Goal: Task Accomplishment & Management: Manage account settings

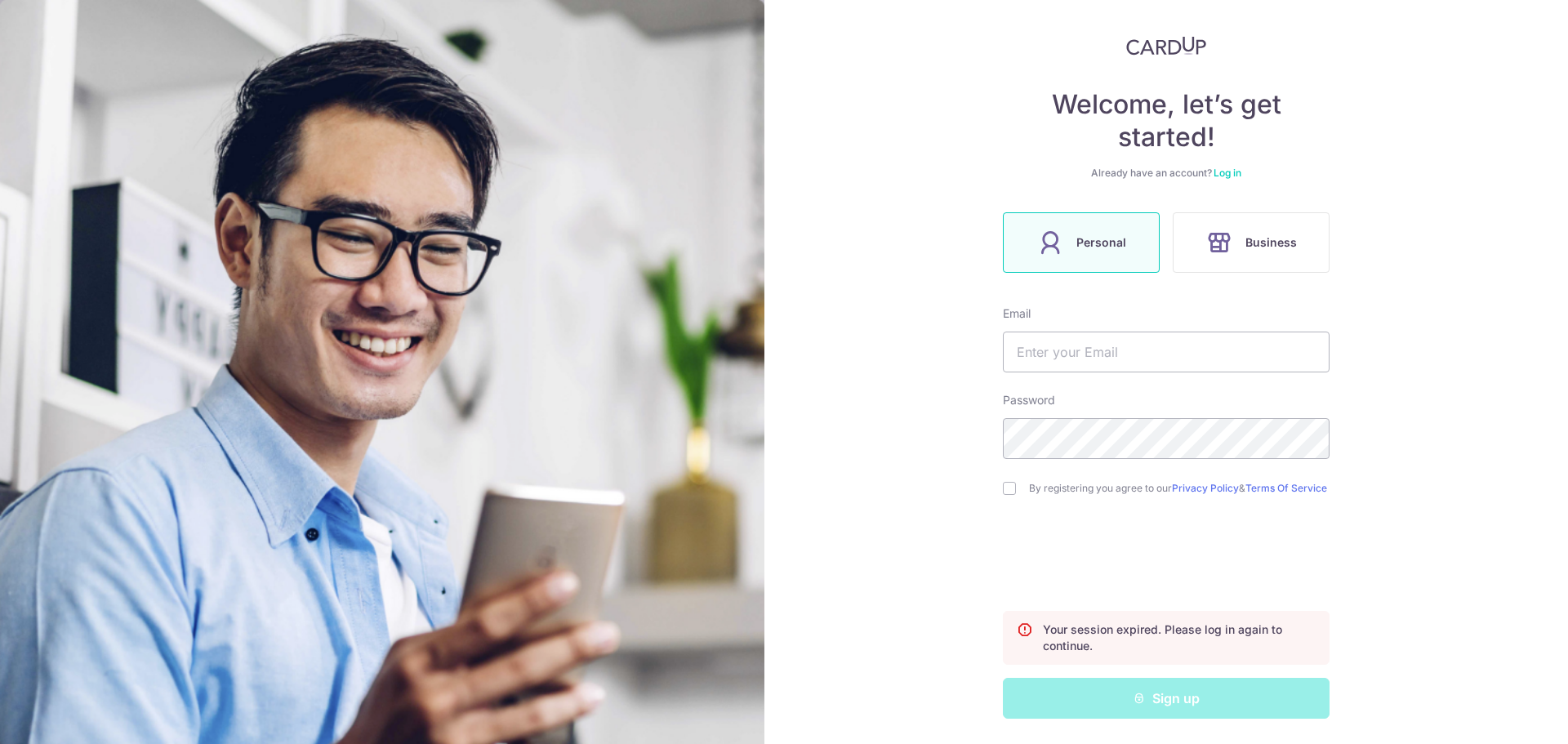
scroll to position [89, 0]
click at [1079, 252] on label "Personal" at bounding box center [1081, 242] width 157 height 61
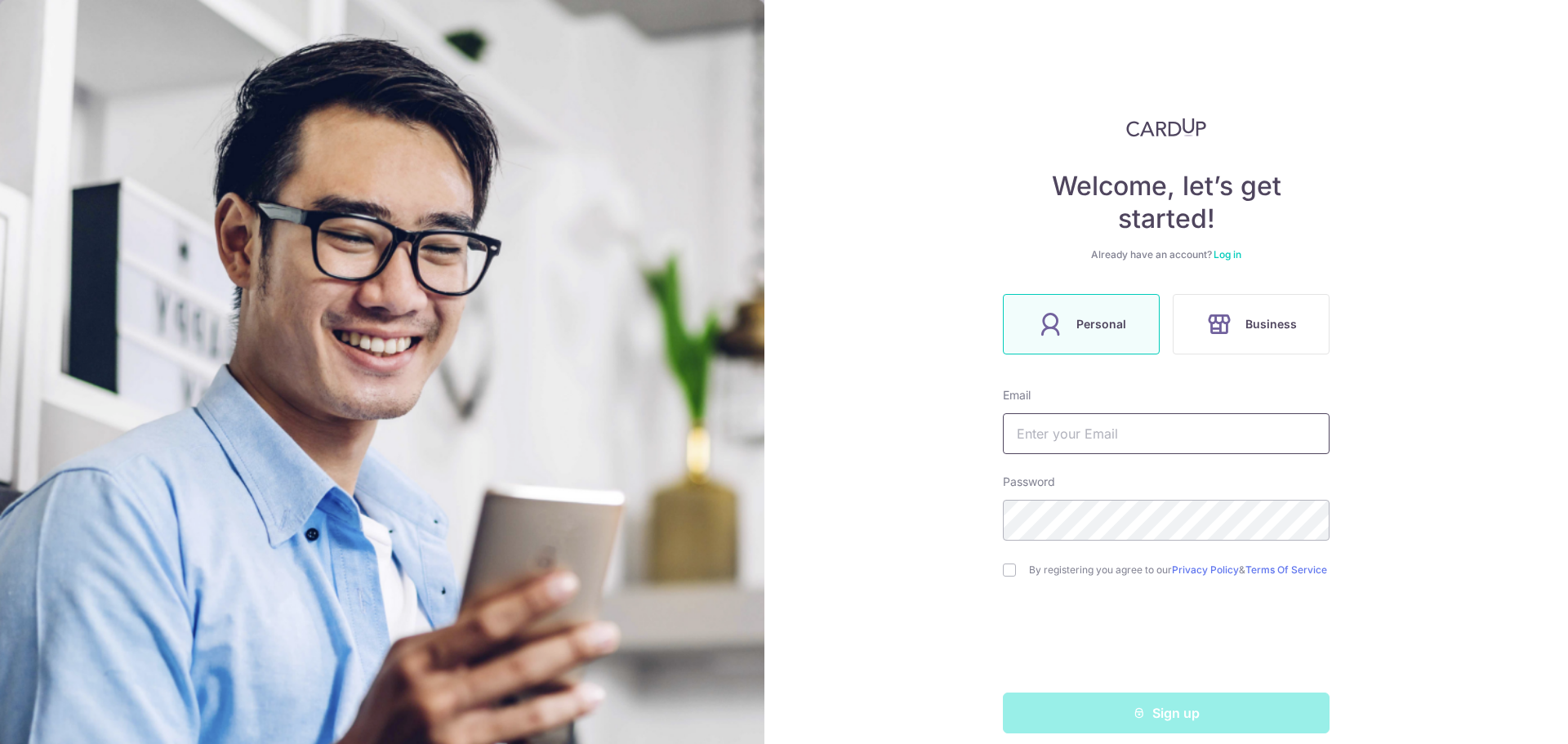
drag, startPoint x: 1069, startPoint y: 457, endPoint x: 1072, endPoint y: 444, distance: 13.3
click at [1069, 454] on form "Email Password By registering you agree to our Privacy Policy & Terms Of Servic…" at bounding box center [1166, 560] width 326 height 346
click at [1074, 436] on input "text" at bounding box center [1166, 434] width 326 height 41
type input "[EMAIL_ADDRESS][DOMAIN_NAME]"
click at [975, 501] on div "Welcome, let’s get started! Already have an account? Log in Personal Business E…" at bounding box center [1166, 372] width 804 height 744
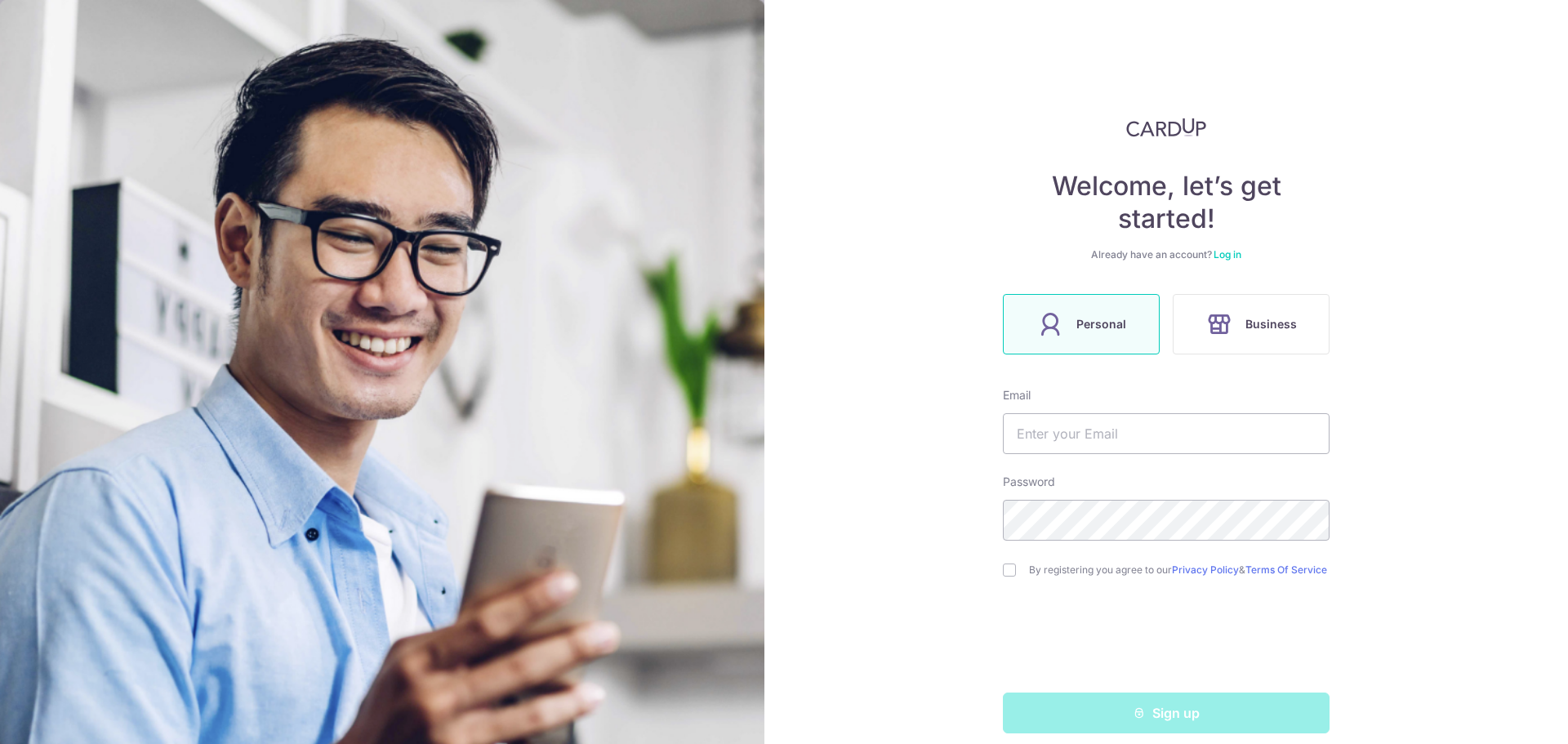
scroll to position [22, 0]
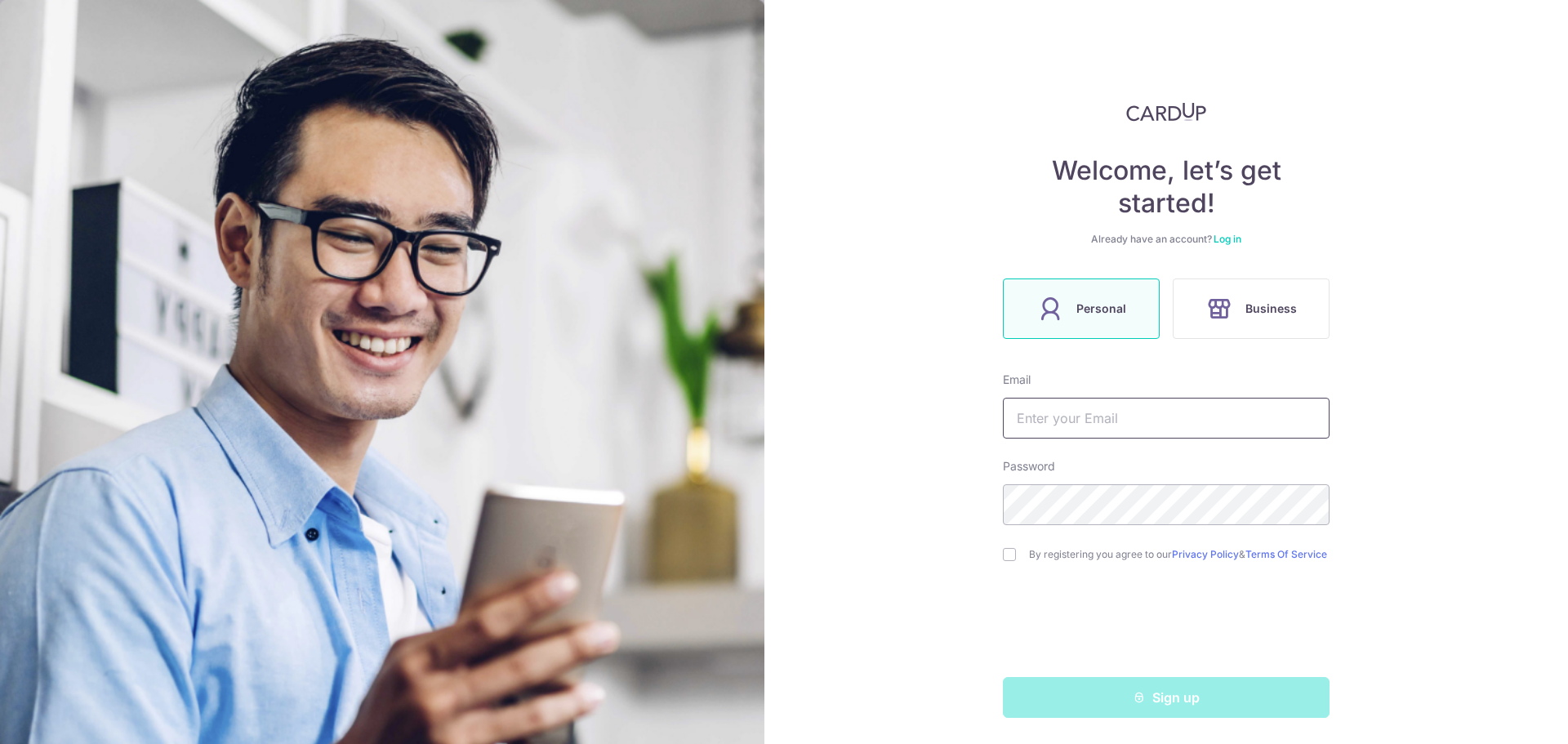
type input "[EMAIL_ADDRESS][DOMAIN_NAME]"
click at [1015, 549] on div "By registering you agree to our Privacy Policy & Terms Of Service" at bounding box center [1166, 555] width 326 height 20
click at [1003, 552] on input "checkbox" at bounding box center [1010, 555] width 13 height 13
checkbox input "true"
click at [1228, 233] on link "Log in" at bounding box center [1227, 239] width 28 height 12
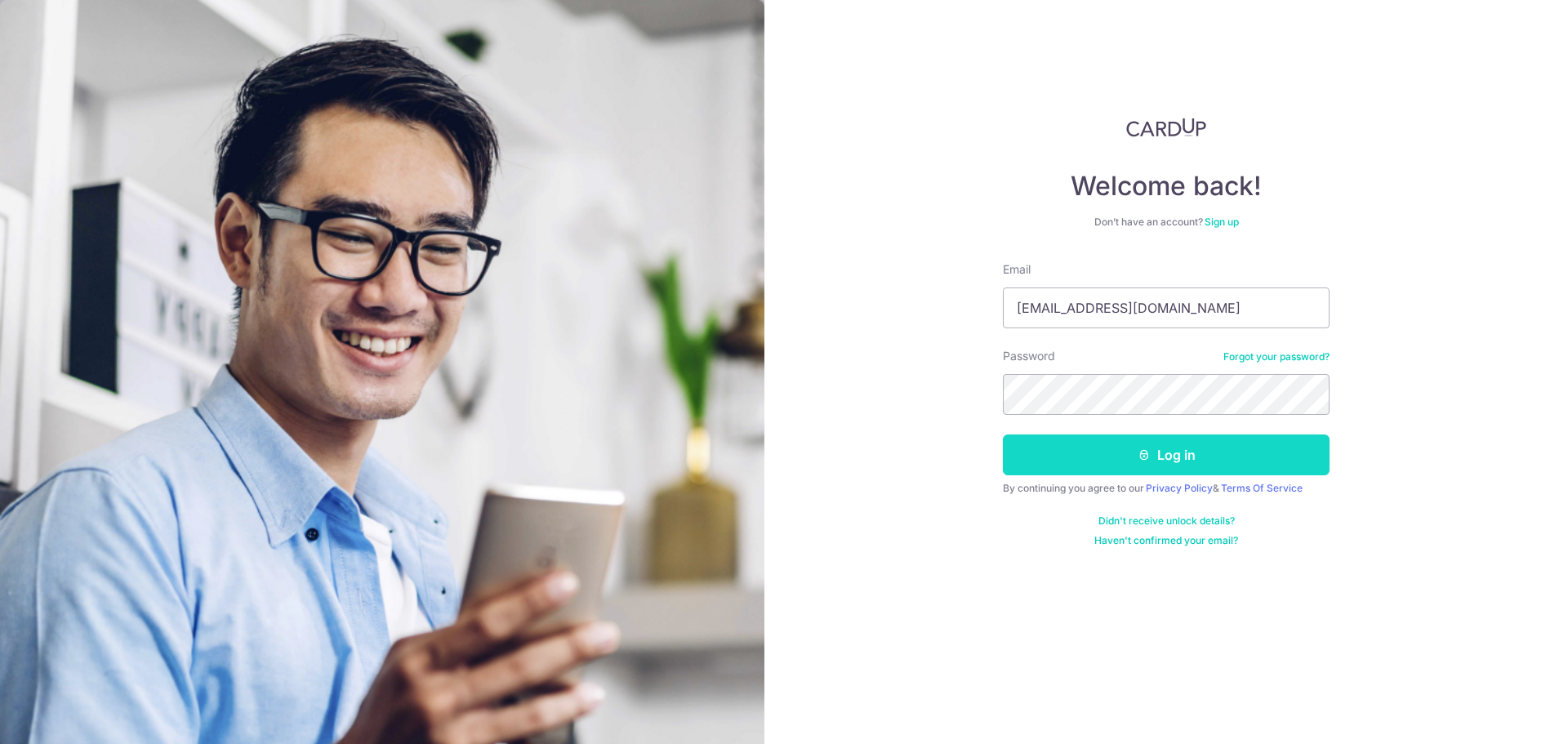
click at [1107, 453] on button "Log in" at bounding box center [1166, 455] width 326 height 41
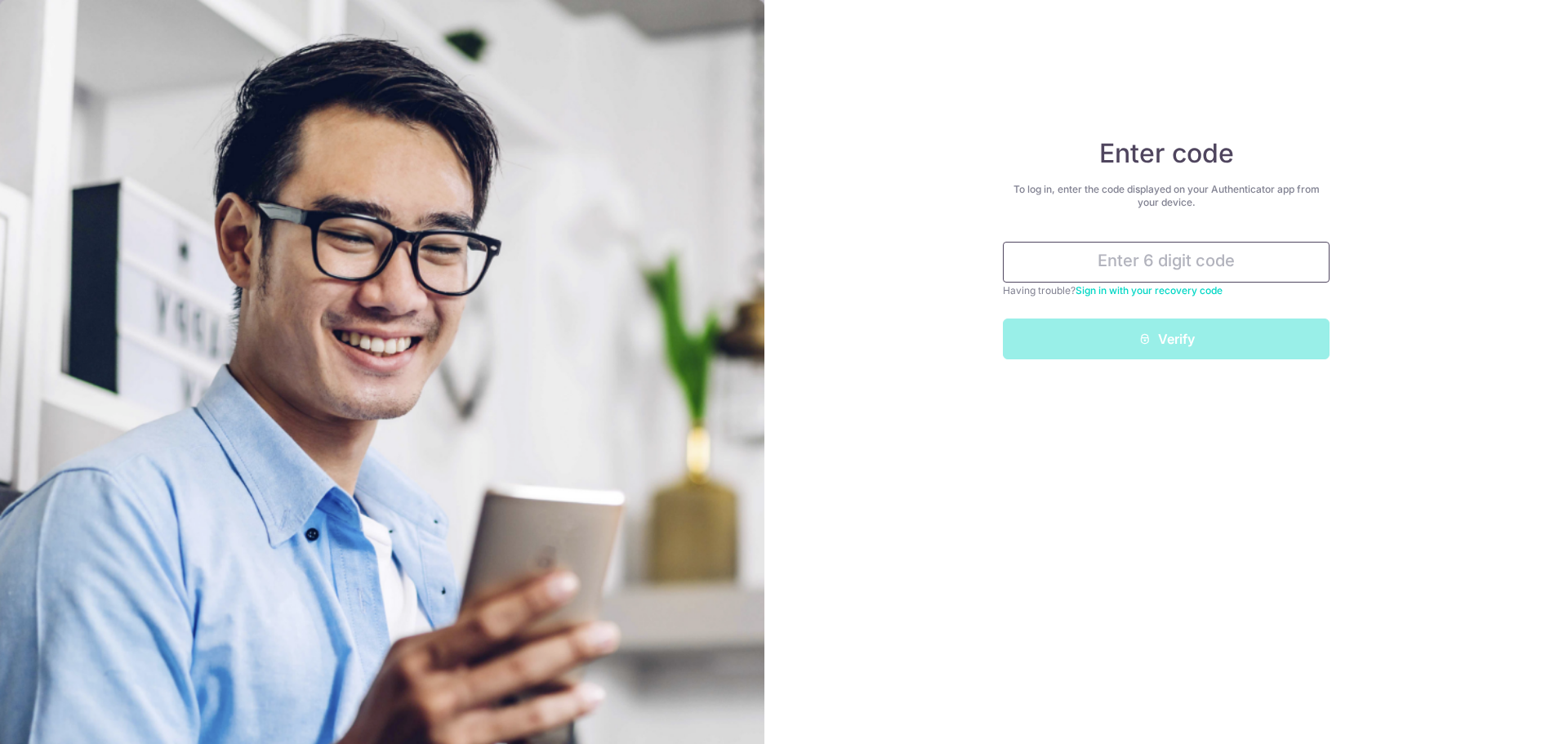
click at [1098, 263] on input "text" at bounding box center [1166, 262] width 326 height 41
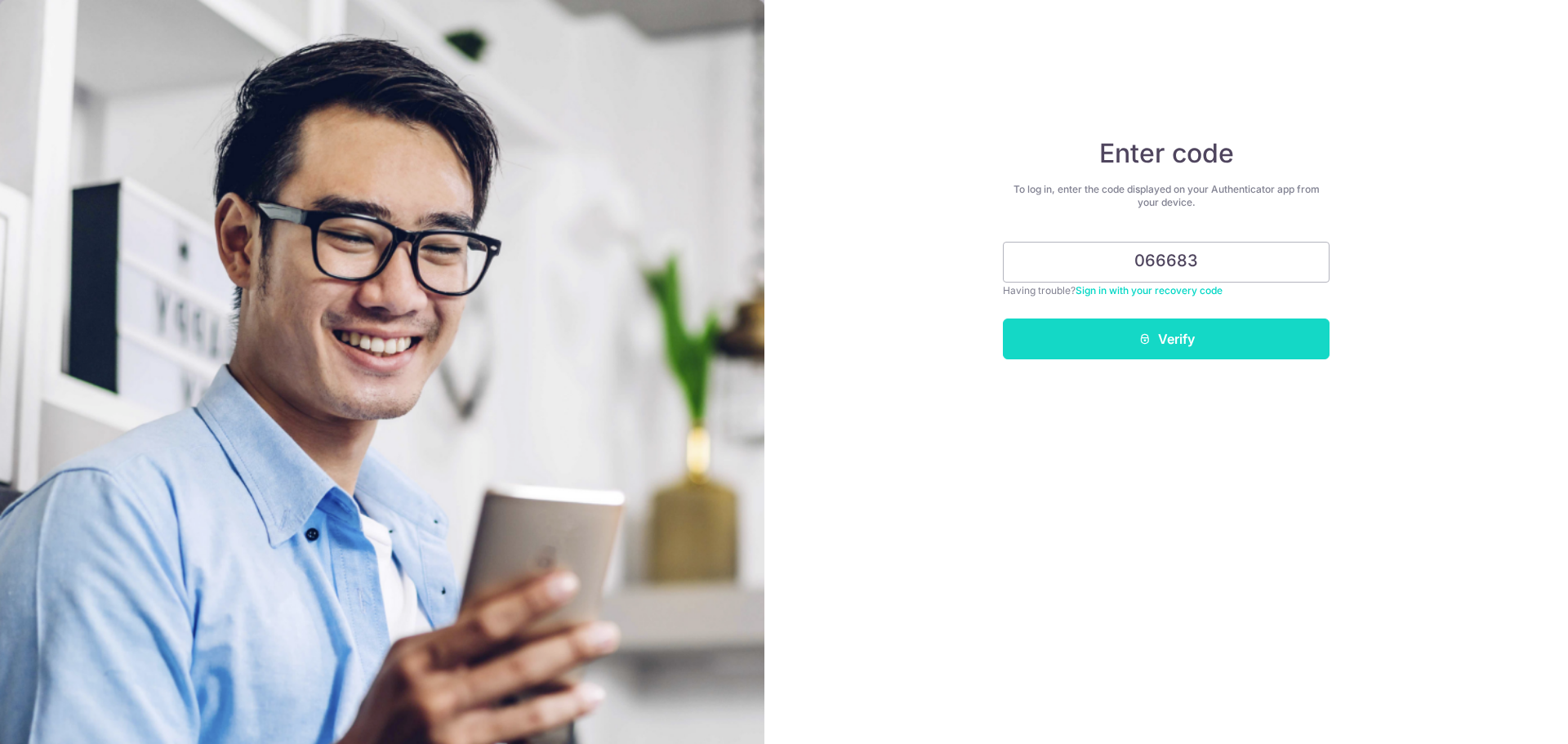
type input "066683"
drag, startPoint x: 1136, startPoint y: 347, endPoint x: 1125, endPoint y: 343, distance: 11.7
click at [1127, 344] on button "Verify" at bounding box center [1166, 339] width 326 height 41
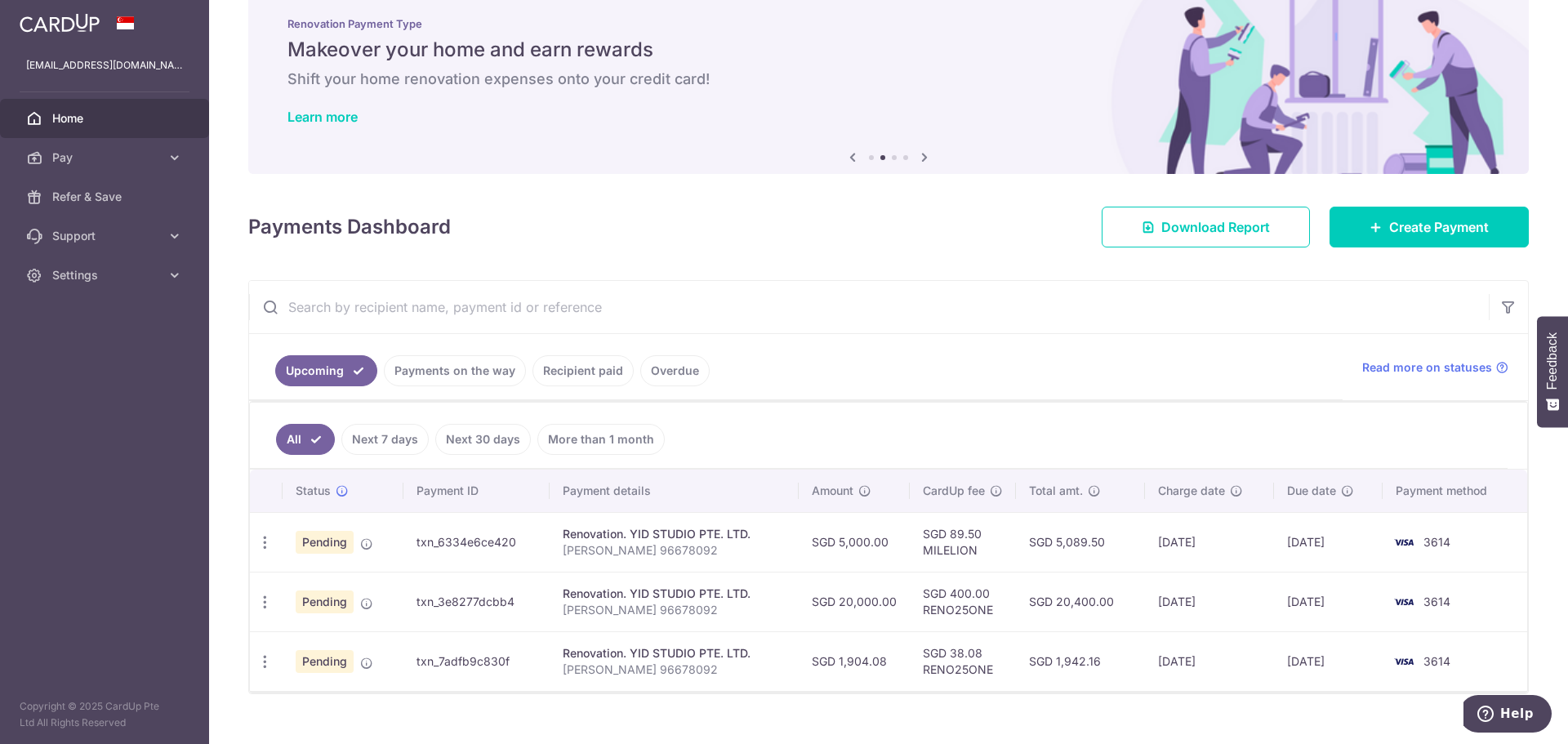
scroll to position [62, 0]
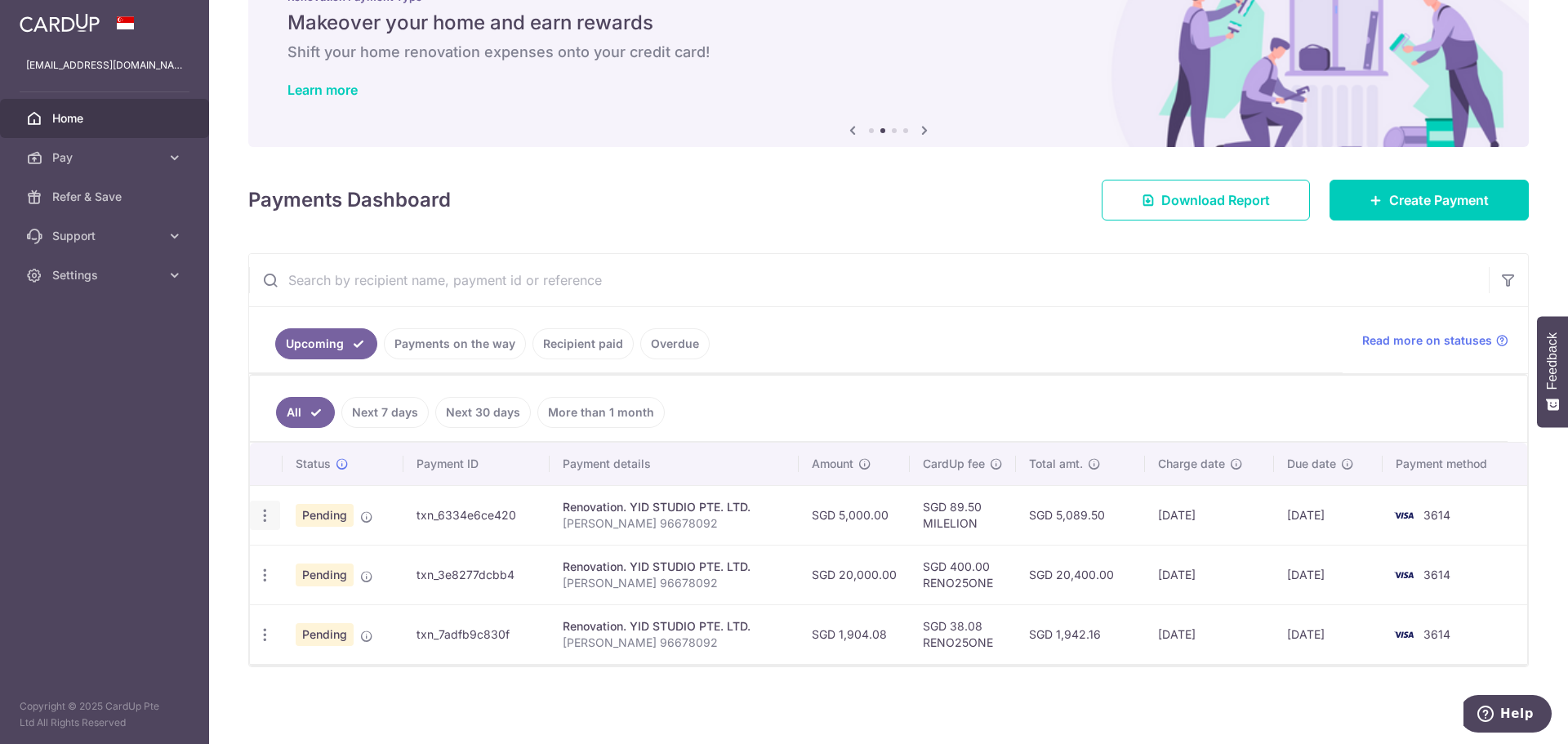
click at [254, 508] on div "Update payment Cancel payment" at bounding box center [265, 515] width 30 height 30
click at [262, 510] on icon "button" at bounding box center [265, 515] width 17 height 17
click at [295, 553] on link "Update payment" at bounding box center [335, 560] width 170 height 39
radio input "true"
type input "5,000.00"
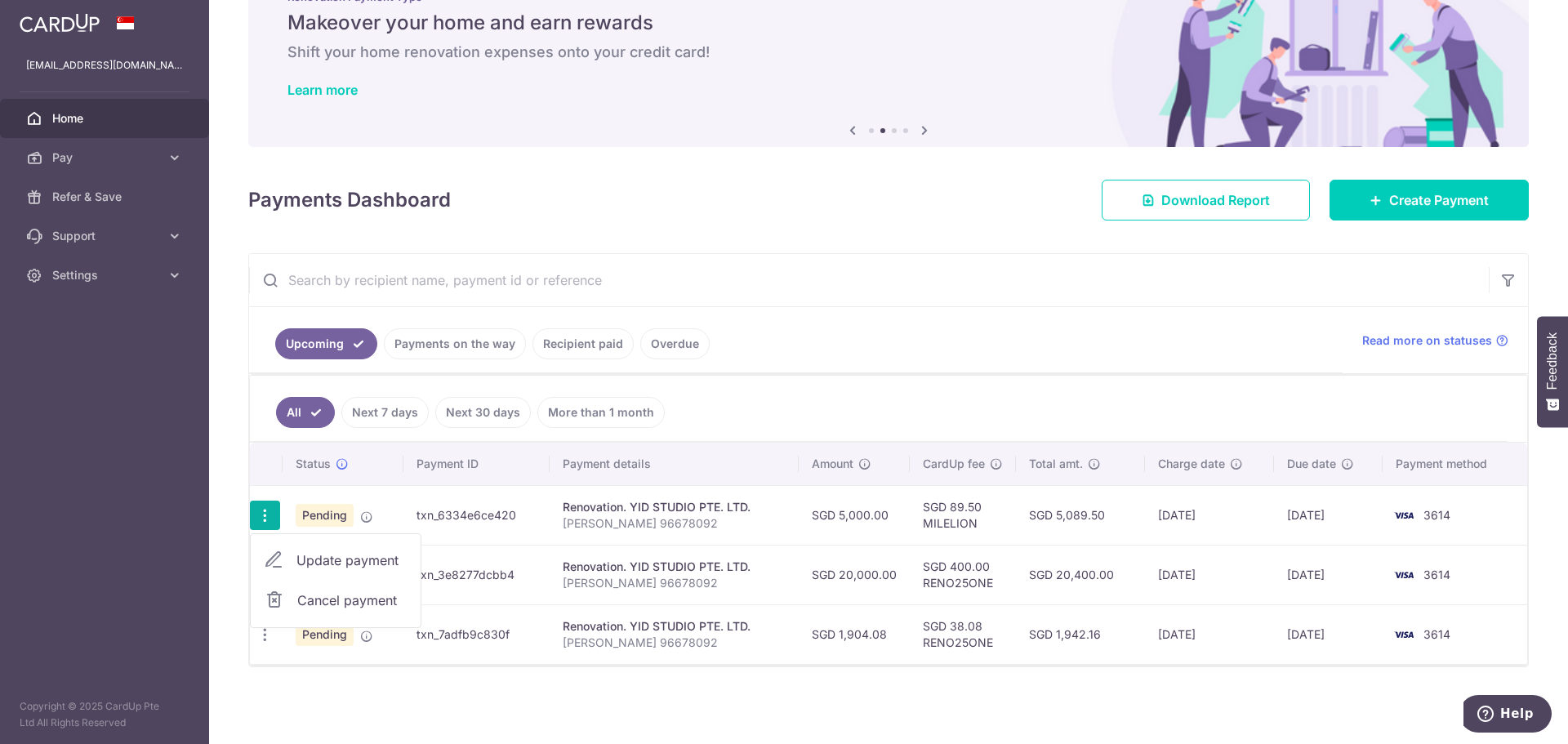
type input "08/09/2025"
type input "Weijie Reno 96678092"
type input "55% Part 1 of 3"
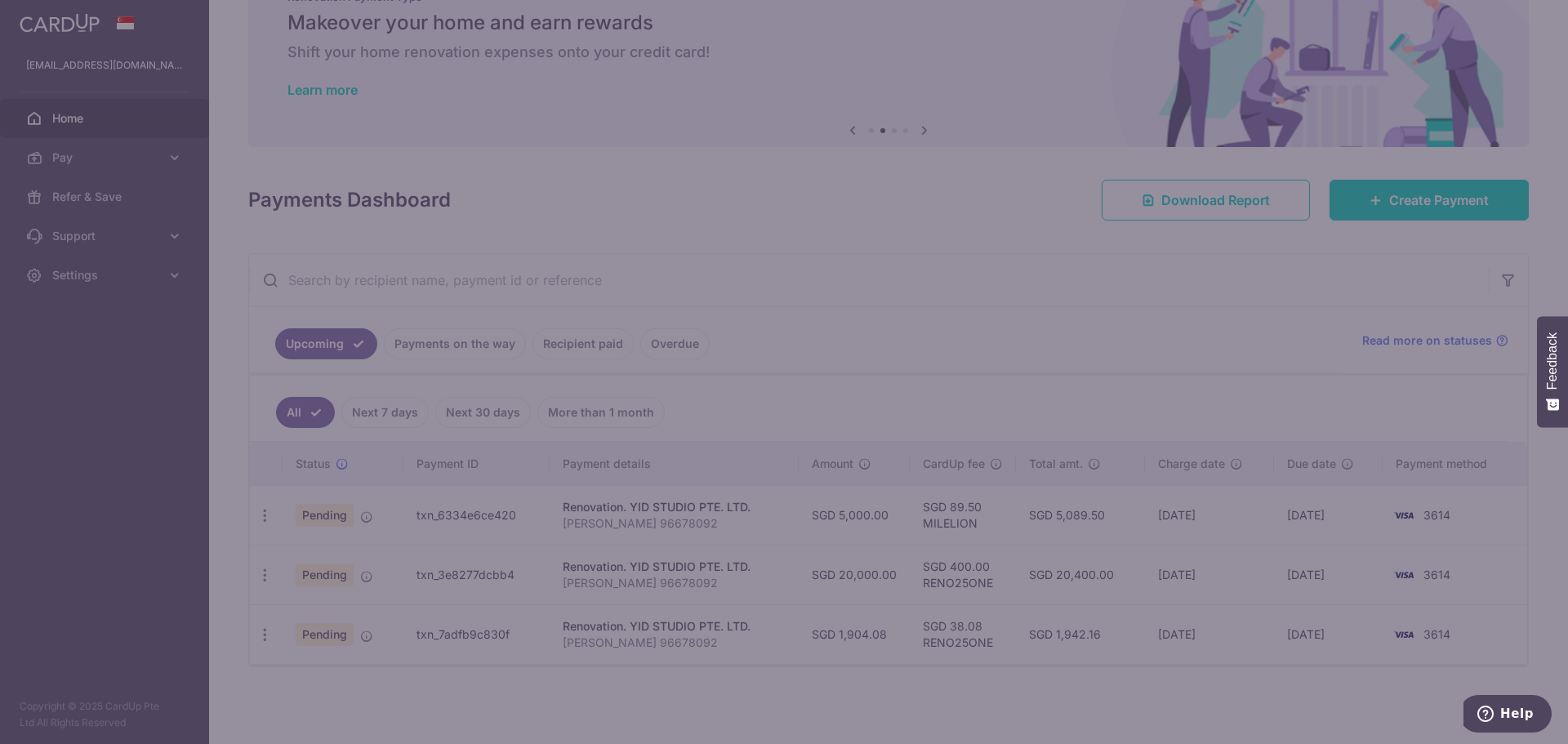
type input "MILELION"
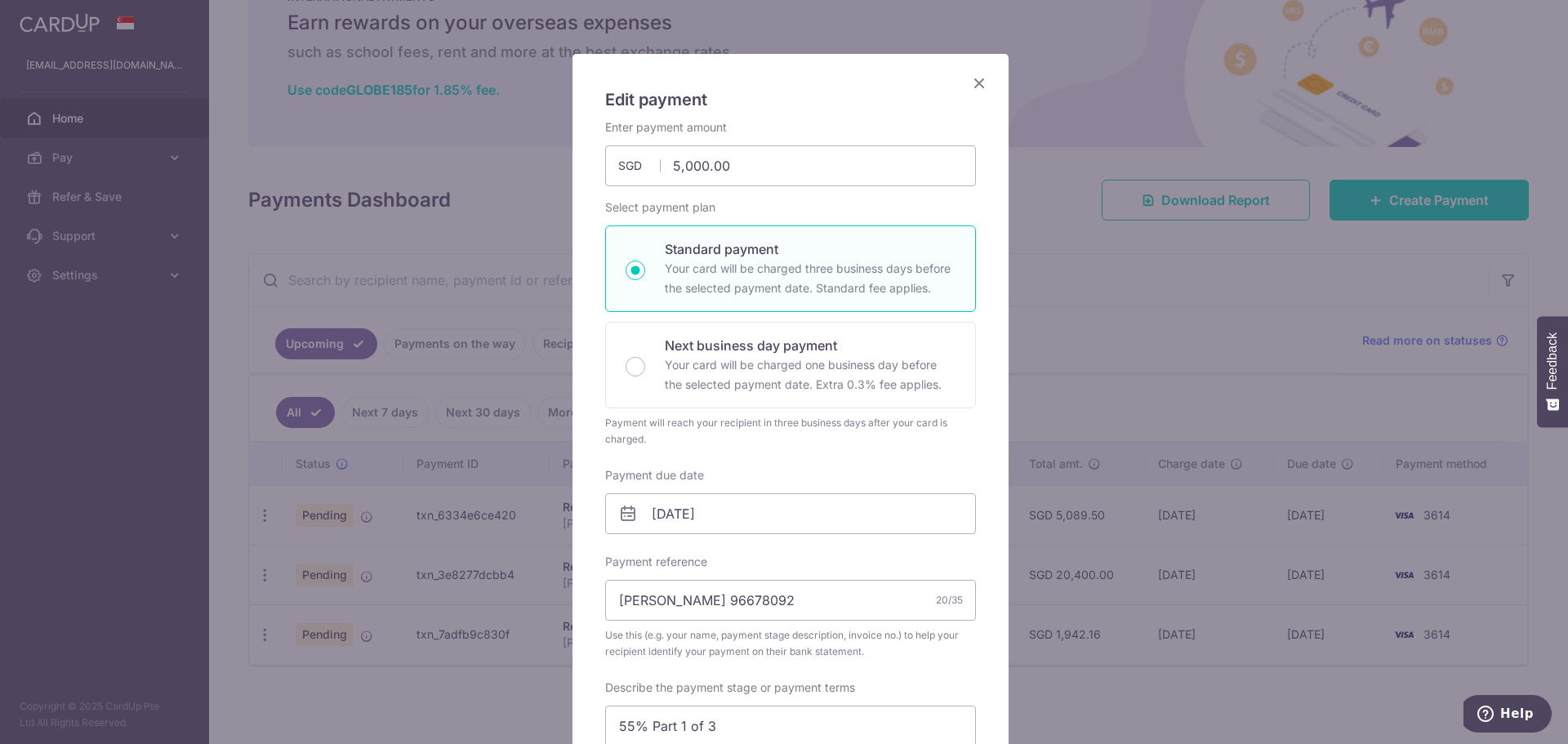
scroll to position [0, 0]
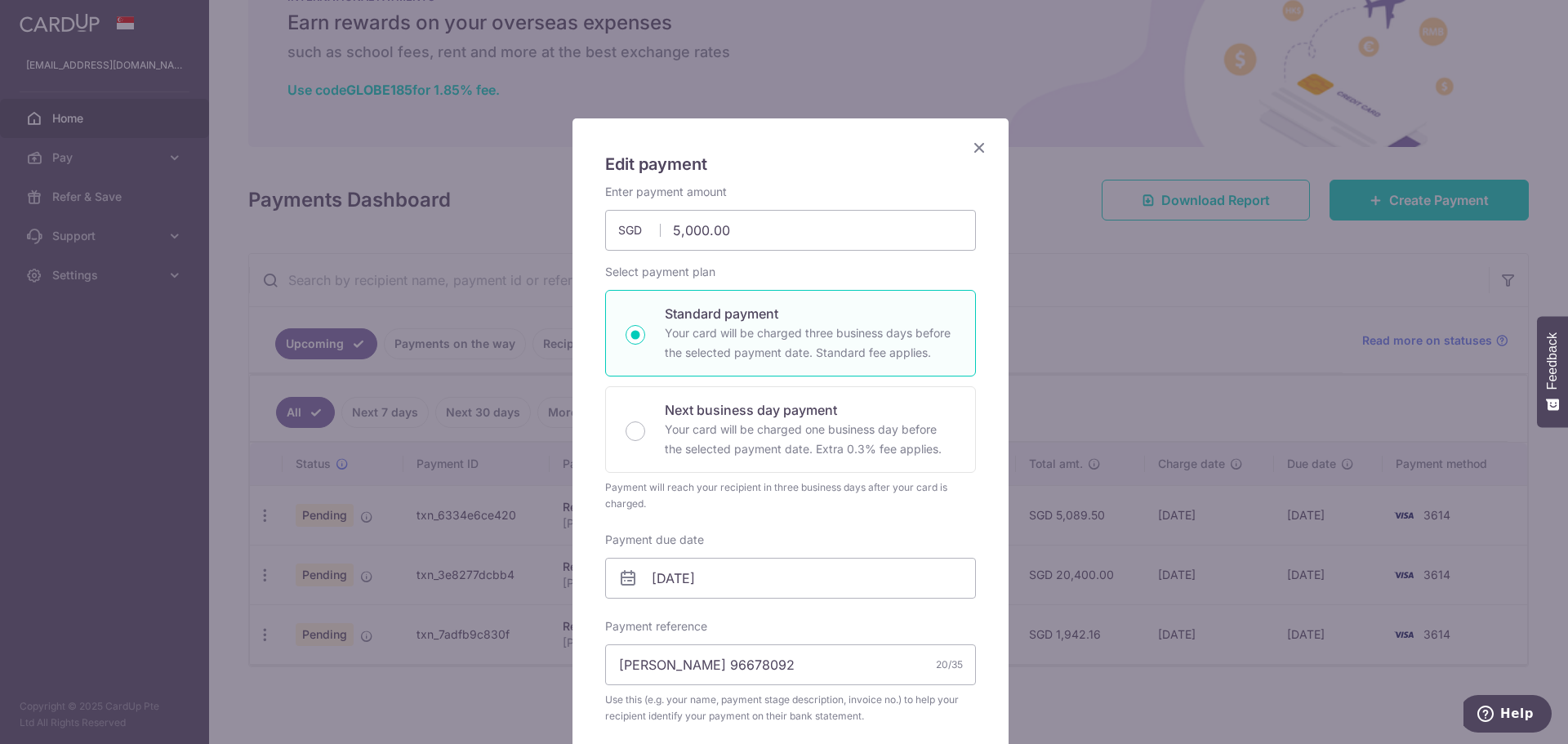
click at [969, 141] on icon "Close" at bounding box center [979, 147] width 20 height 21
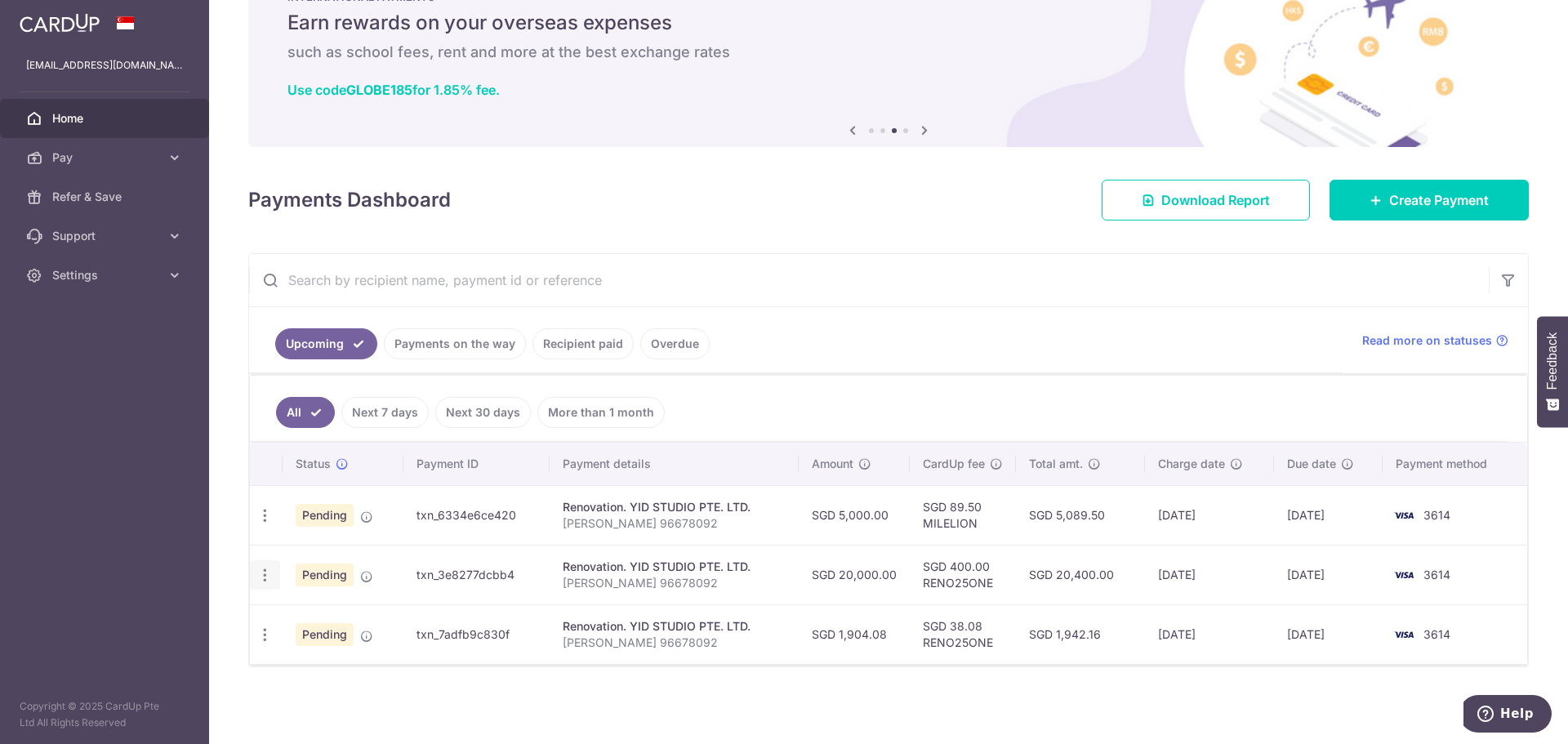
click at [265, 524] on icon "button" at bounding box center [265, 515] width 17 height 17
click at [289, 614] on link "Update payment" at bounding box center [335, 620] width 170 height 39
type input "20,000.00"
radio input "true"
type input "55% Part 2 of 3"
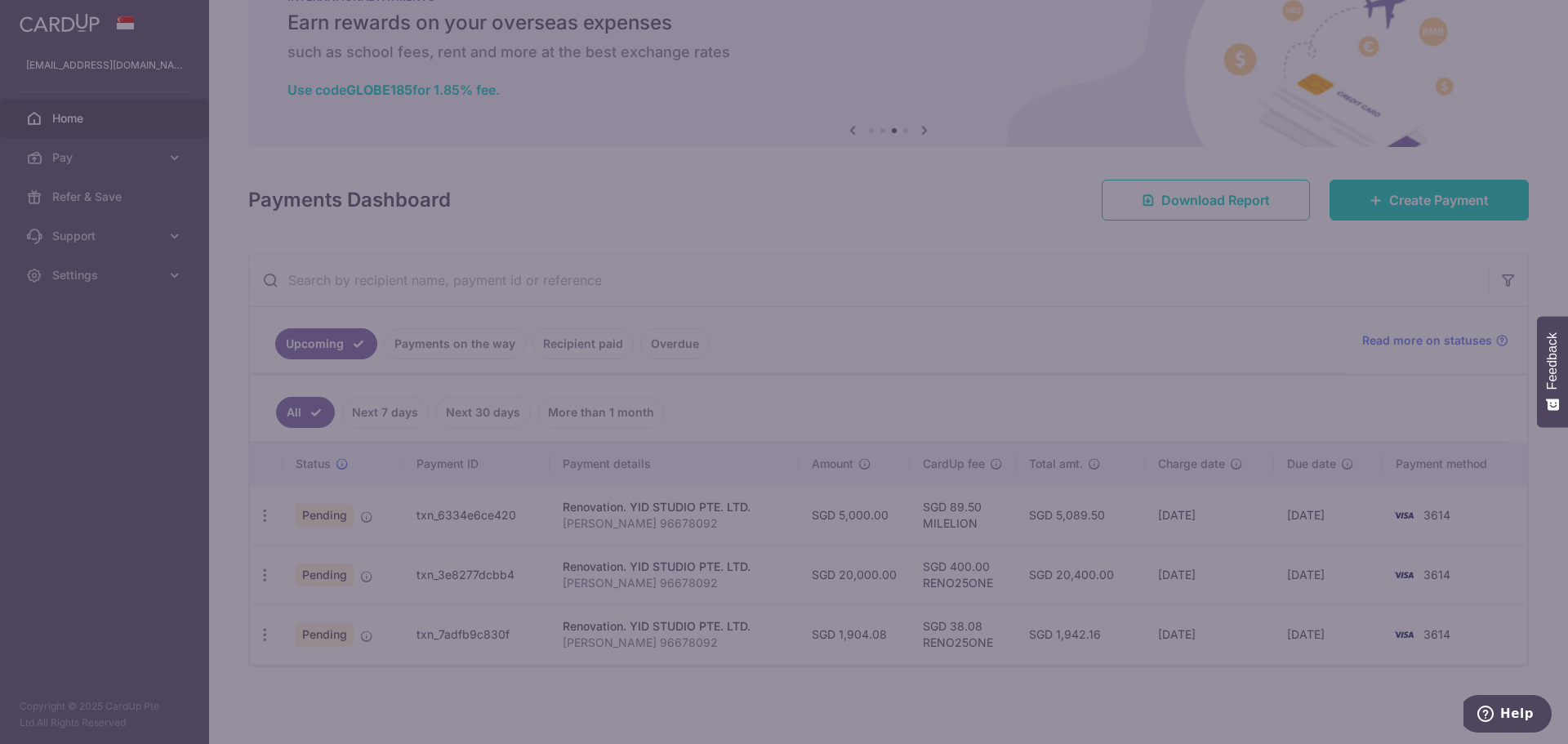
type input "RENO25ONE"
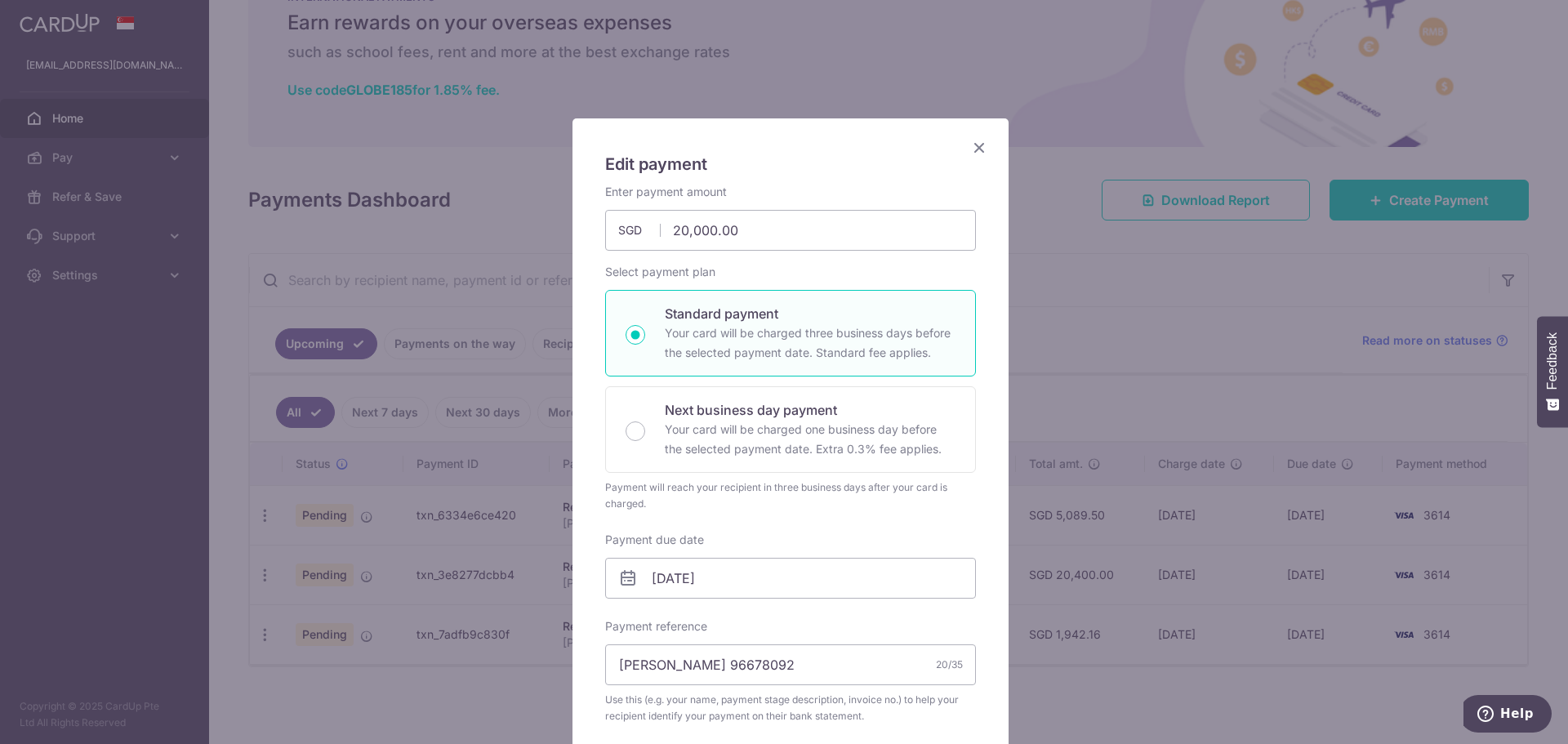
click at [986, 144] on div "Edit payment By clicking apply, you will make changes to all payments to YID ST…" at bounding box center [791, 724] width 436 height 1212
click at [969, 143] on icon "Close" at bounding box center [979, 147] width 20 height 21
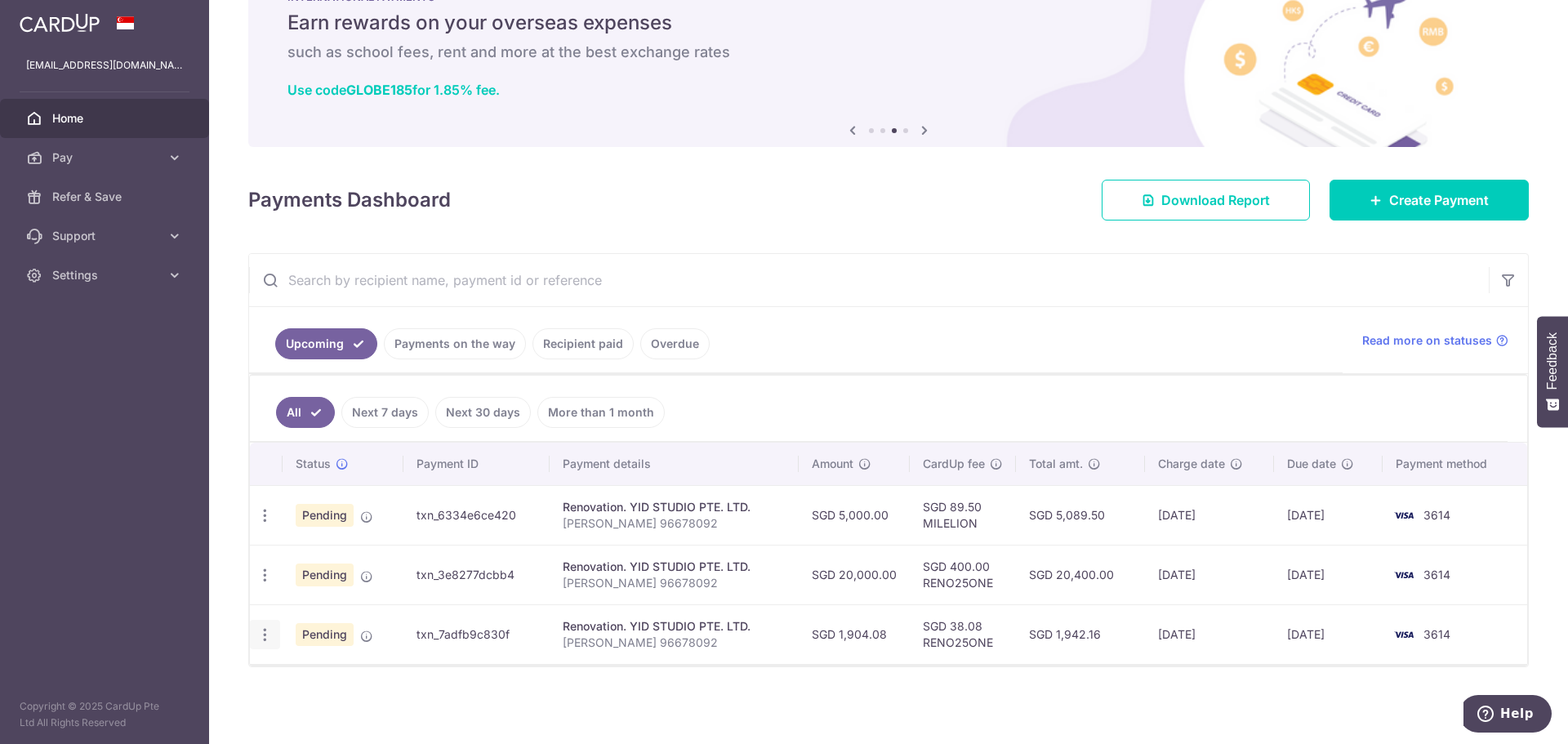
click at [261, 524] on icon "button" at bounding box center [265, 515] width 17 height 17
click at [285, 674] on link "Update payment" at bounding box center [335, 679] width 170 height 39
type input "1,904.08"
radio input "true"
type input "55% Part 3 of 3"
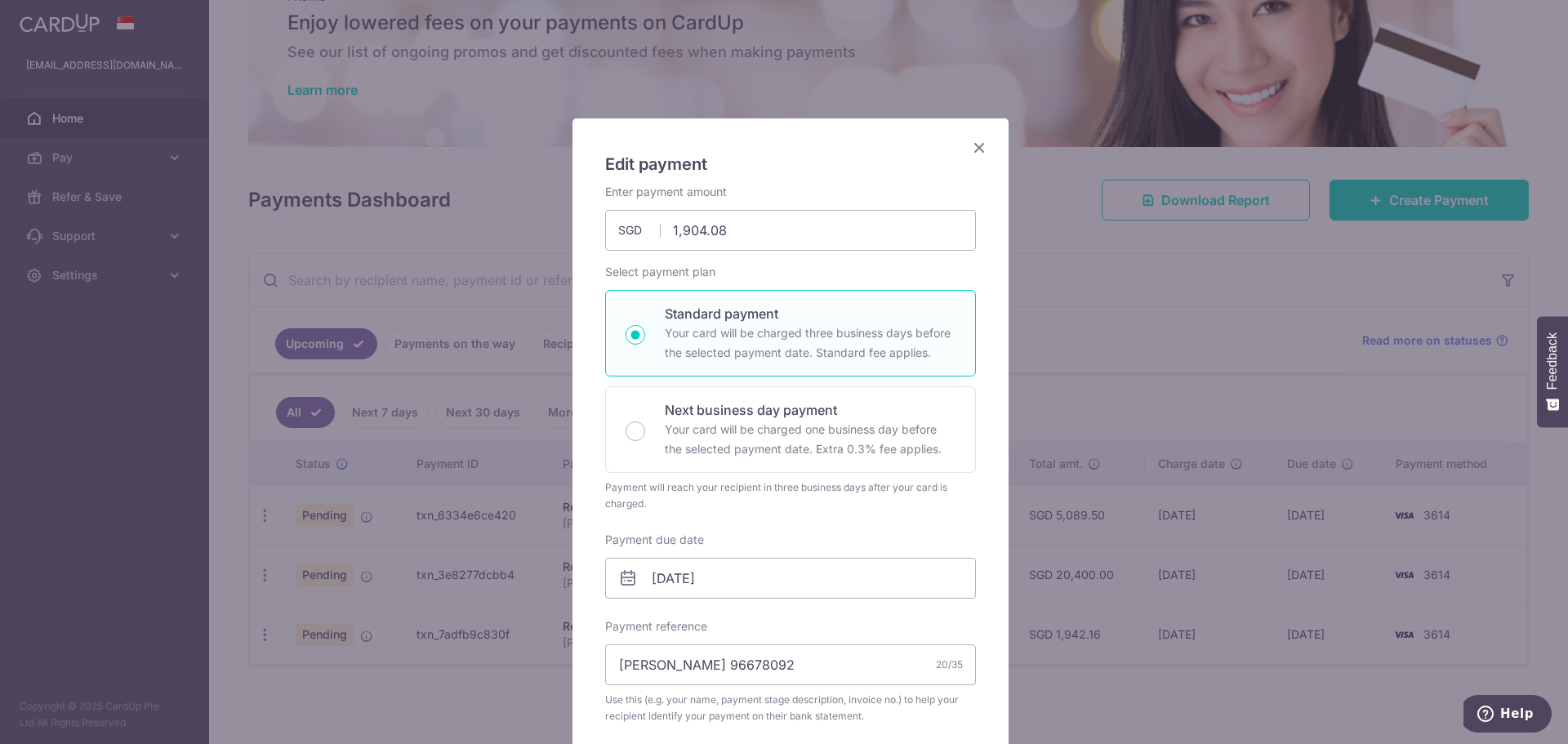
click at [972, 145] on icon "Close" at bounding box center [979, 147] width 20 height 21
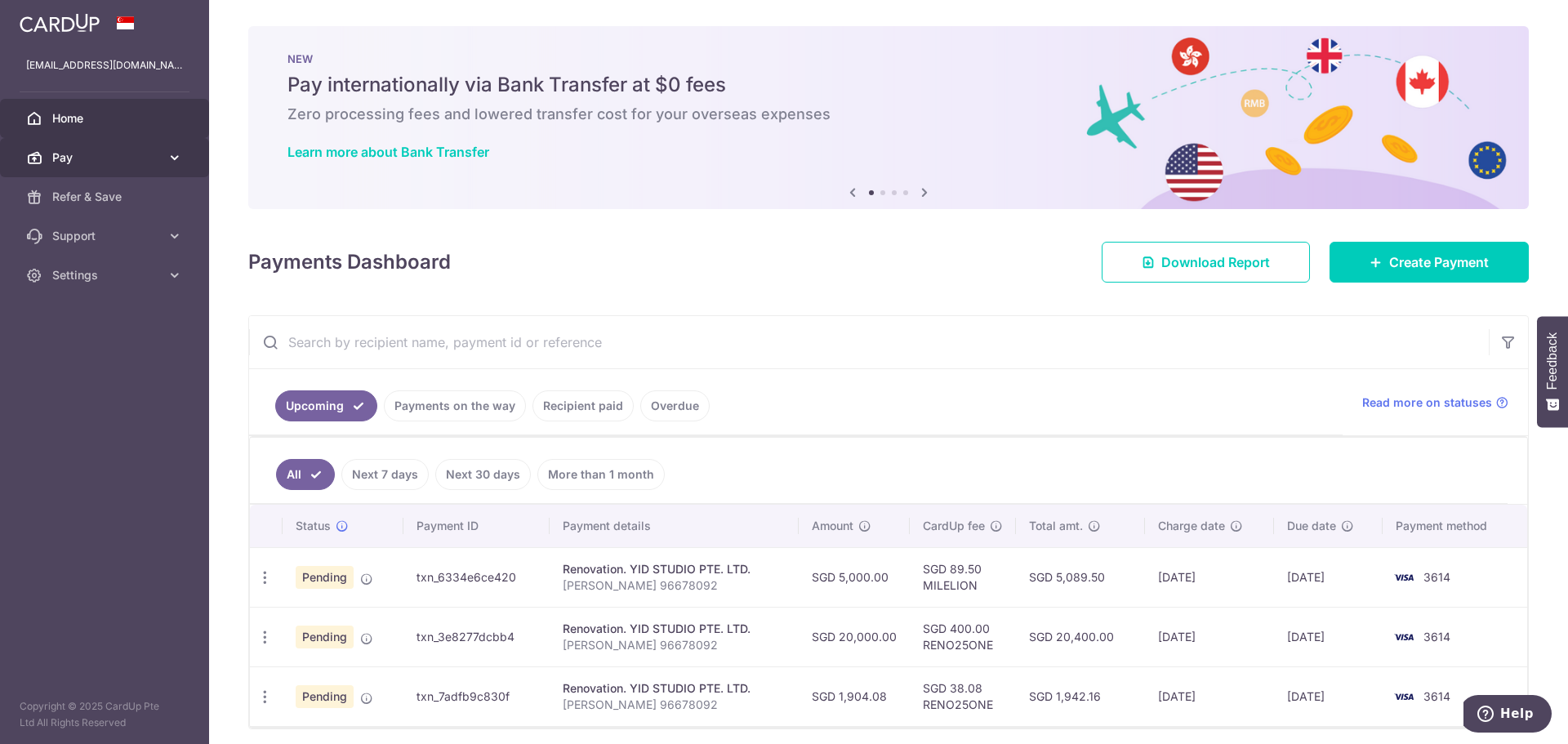
click at [147, 162] on span "Pay" at bounding box center [106, 157] width 107 height 16
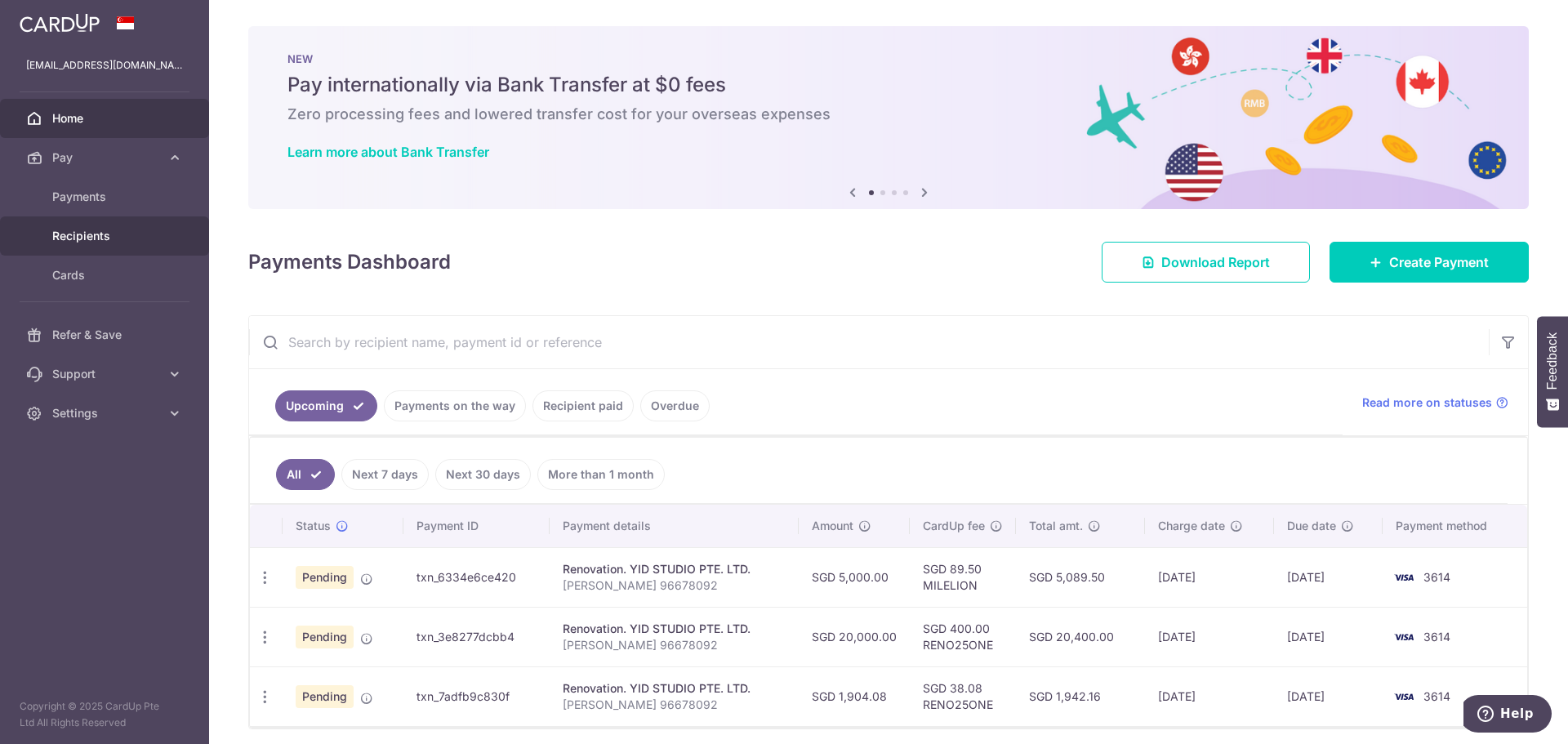
click at [113, 221] on link "Recipients" at bounding box center [104, 236] width 209 height 39
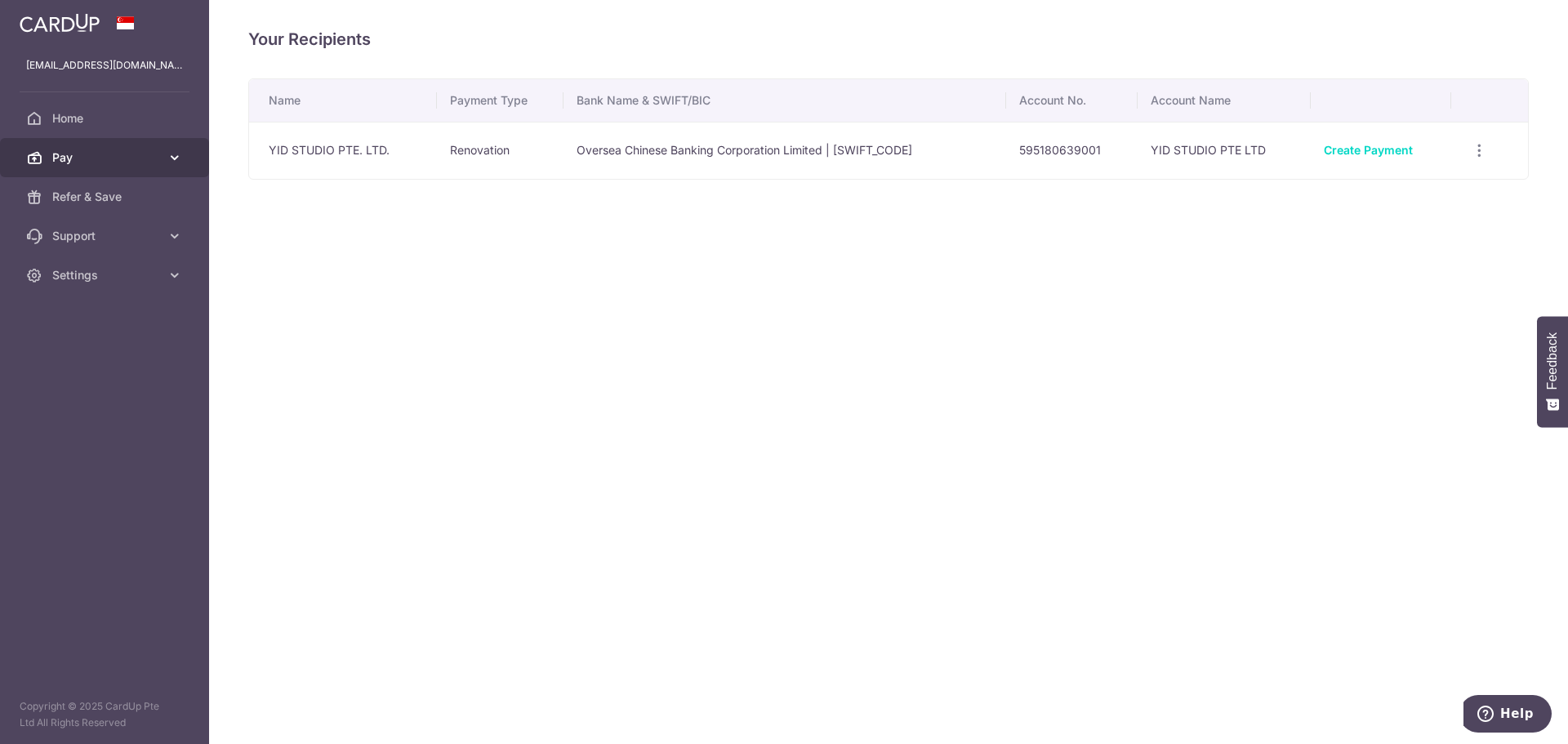
click at [156, 157] on span "Pay" at bounding box center [106, 157] width 107 height 16
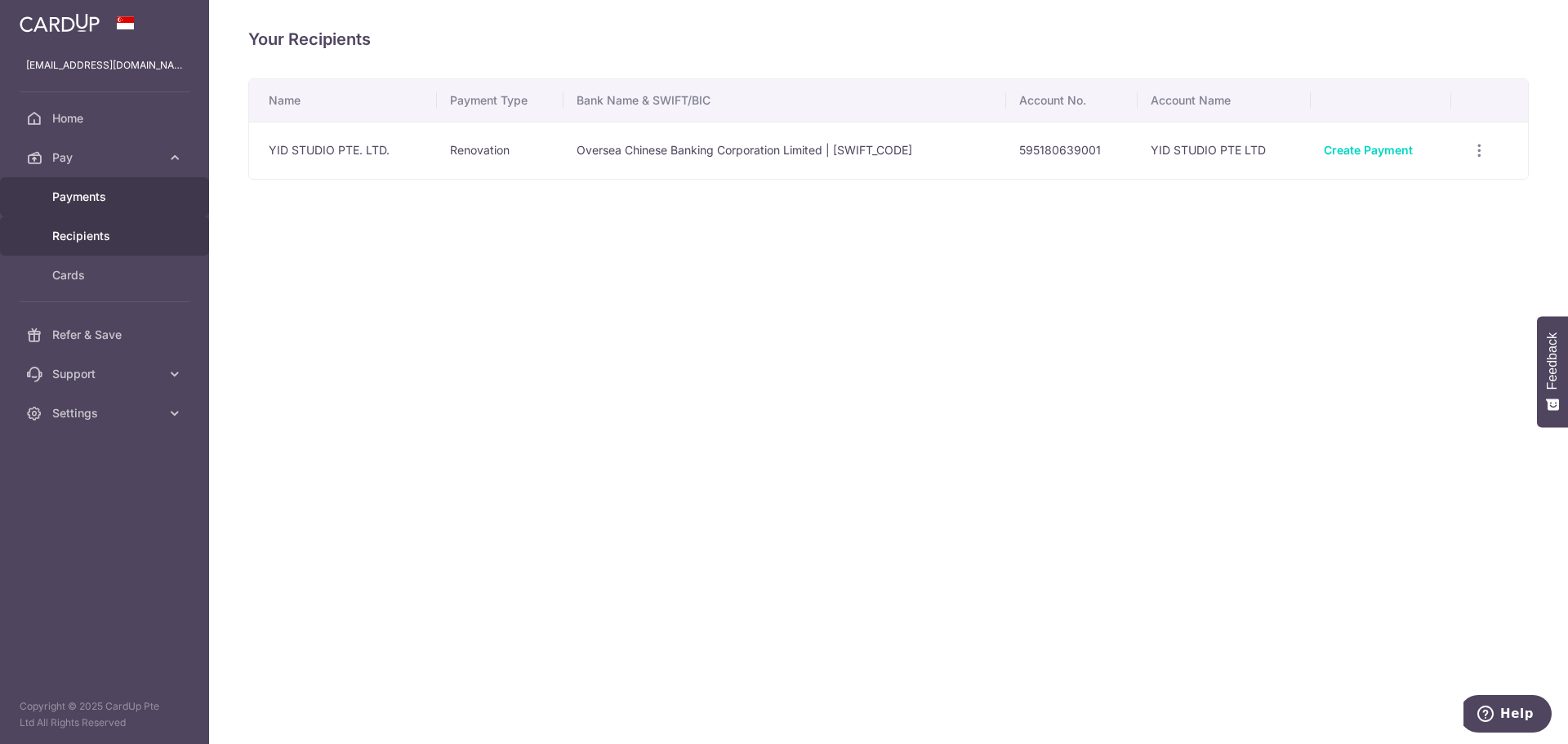
click at [133, 196] on span "Payments" at bounding box center [106, 197] width 107 height 16
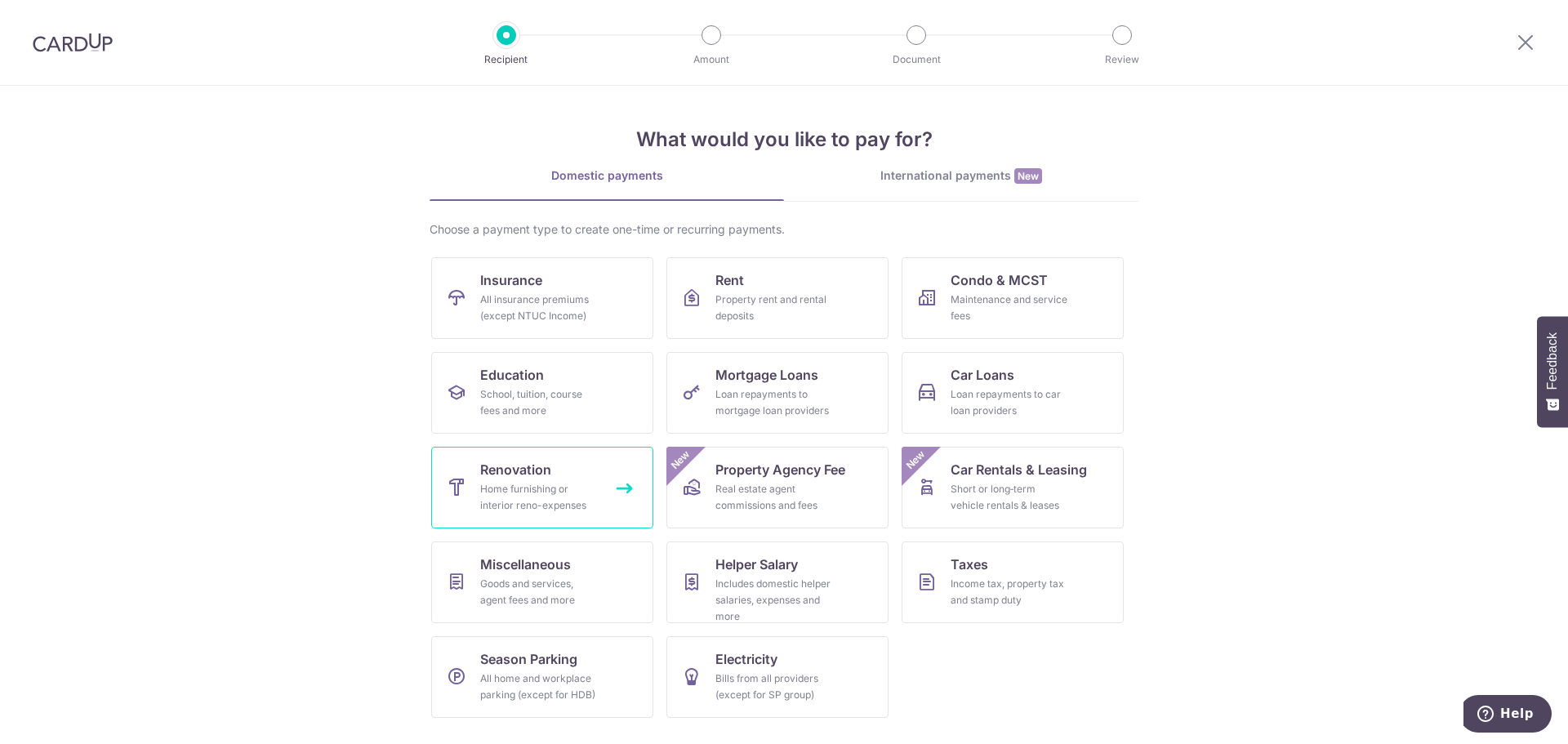
click at [522, 463] on span "Renovation" at bounding box center [515, 470] width 71 height 20
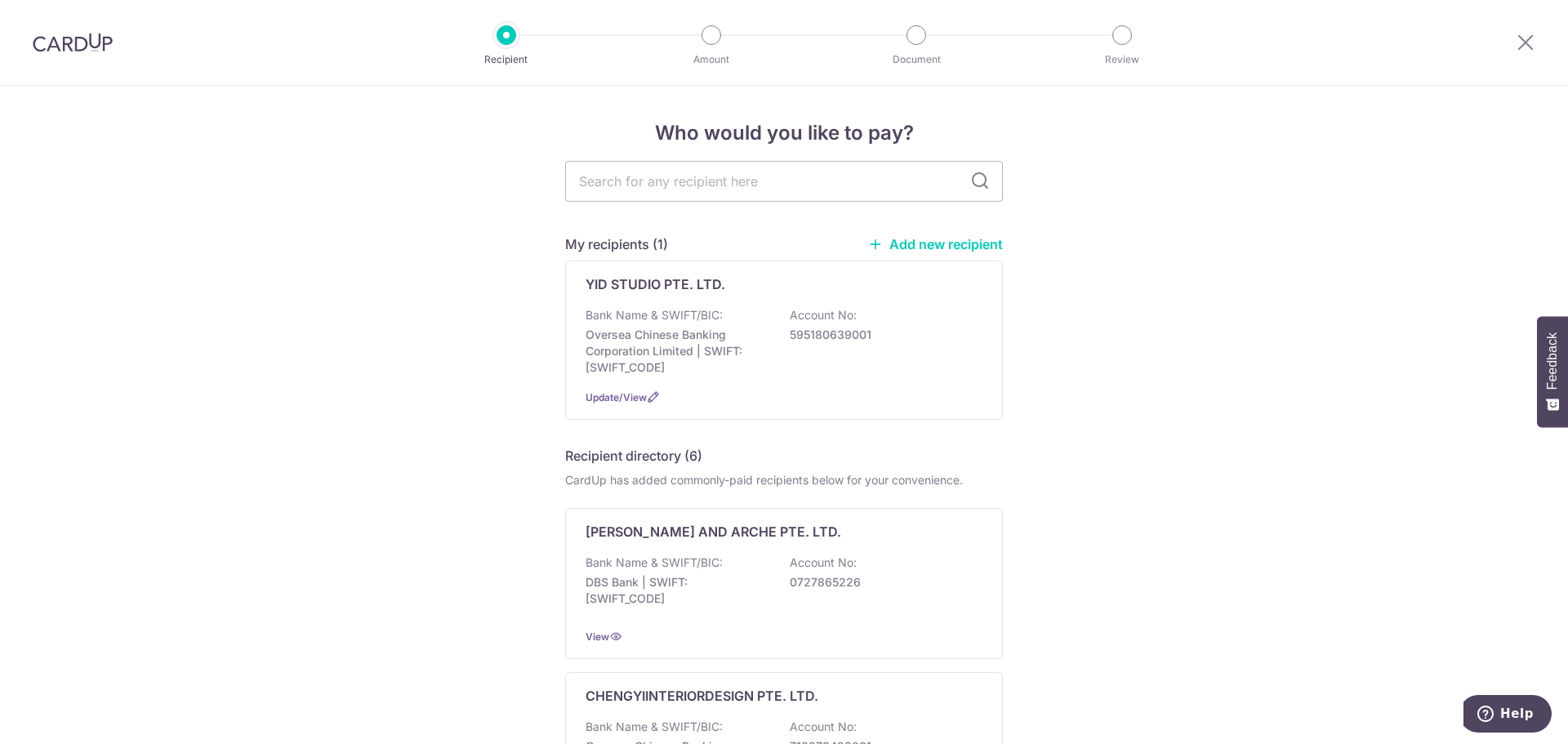
click at [83, 35] on img at bounding box center [73, 43] width 80 height 20
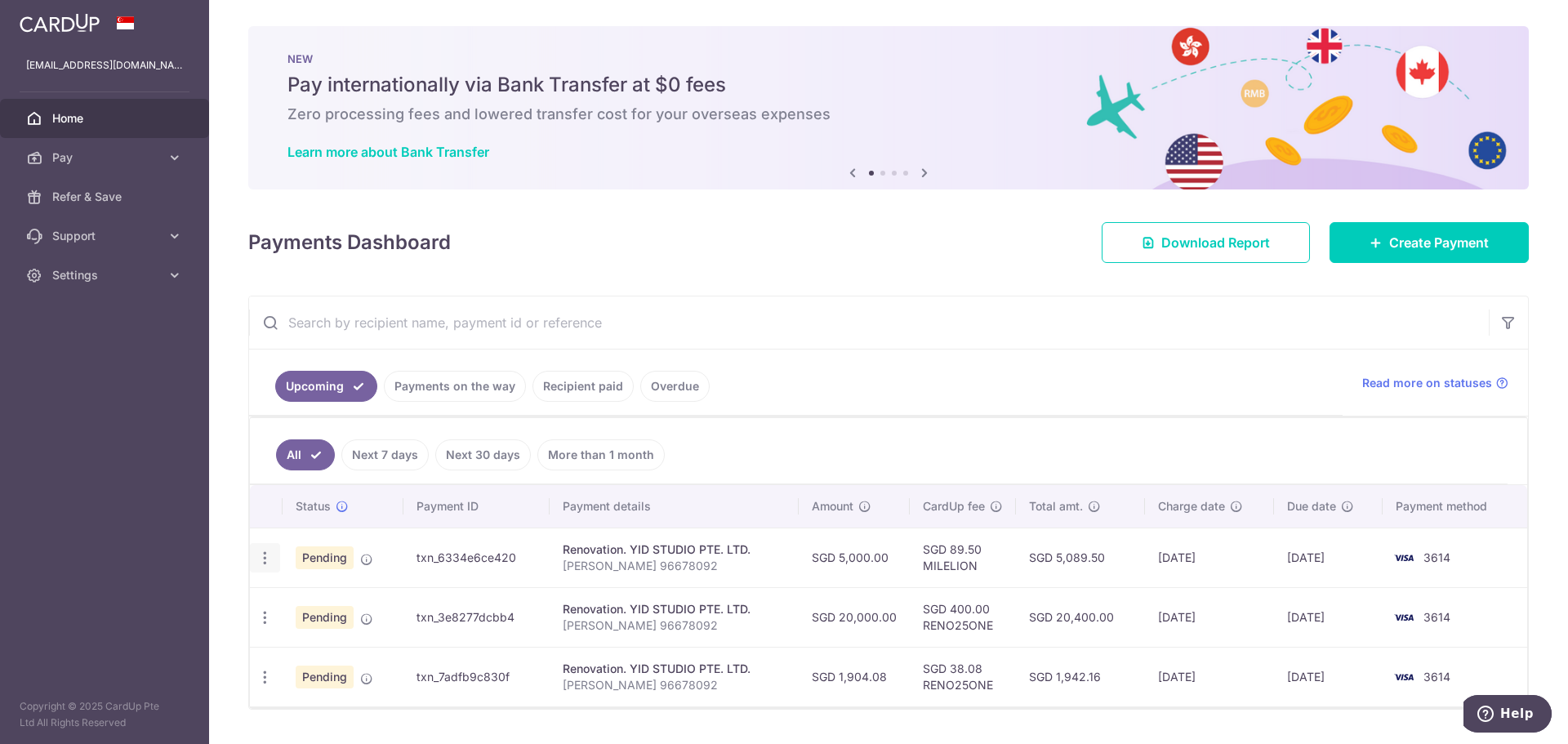
click at [270, 554] on icon "button" at bounding box center [265, 558] width 17 height 17
click at [298, 595] on span "Update payment" at bounding box center [351, 603] width 111 height 20
radio input "true"
type input "5,000.00"
type input "[DATE]"
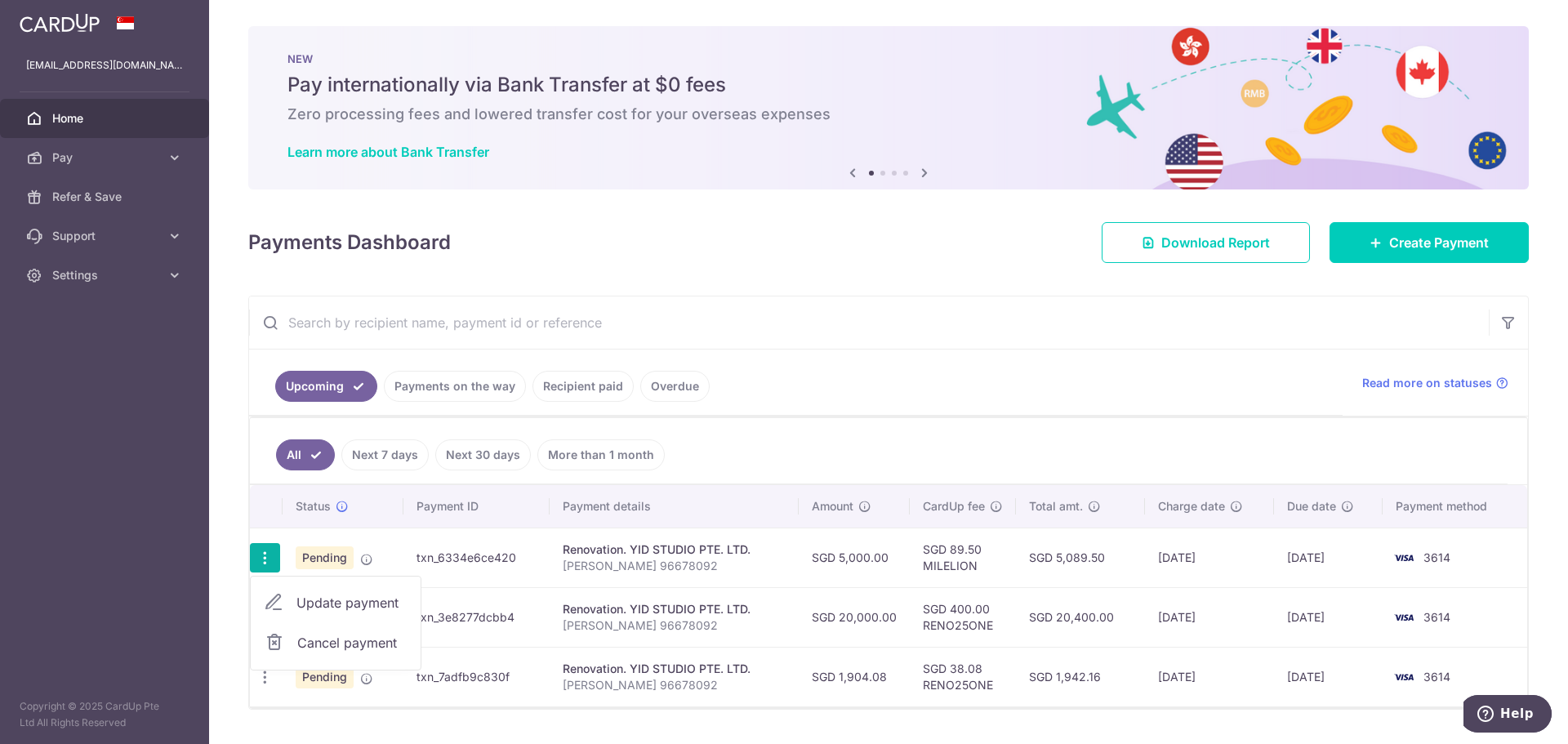
type input "[PERSON_NAME] 96678092"
type input "55% Part 1 of 3"
type input "MILELION"
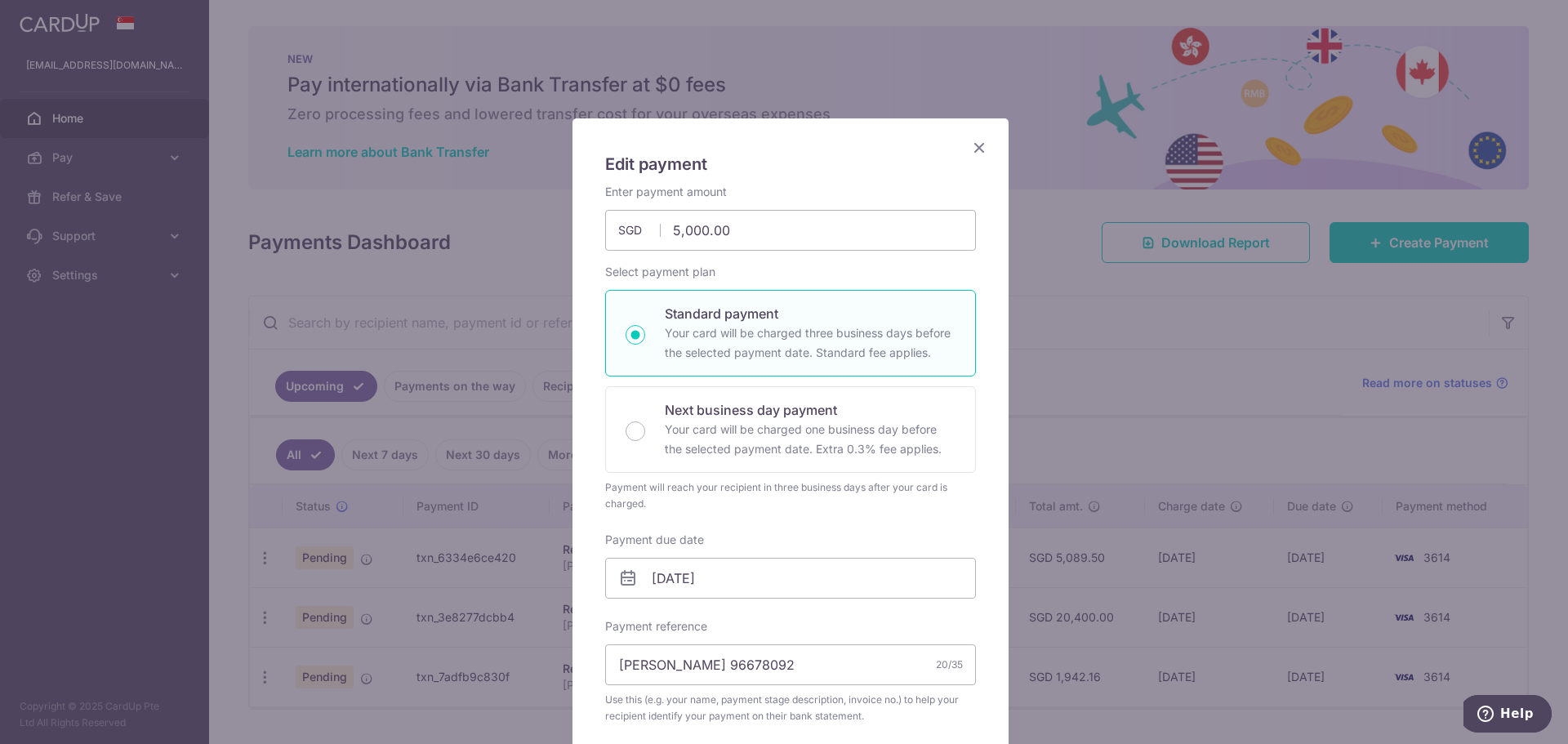
click at [960, 146] on div "Edit payment By clicking apply, you will make changes to all payments to YID ST…" at bounding box center [791, 724] width 436 height 1212
click at [974, 151] on icon "Close" at bounding box center [979, 147] width 20 height 21
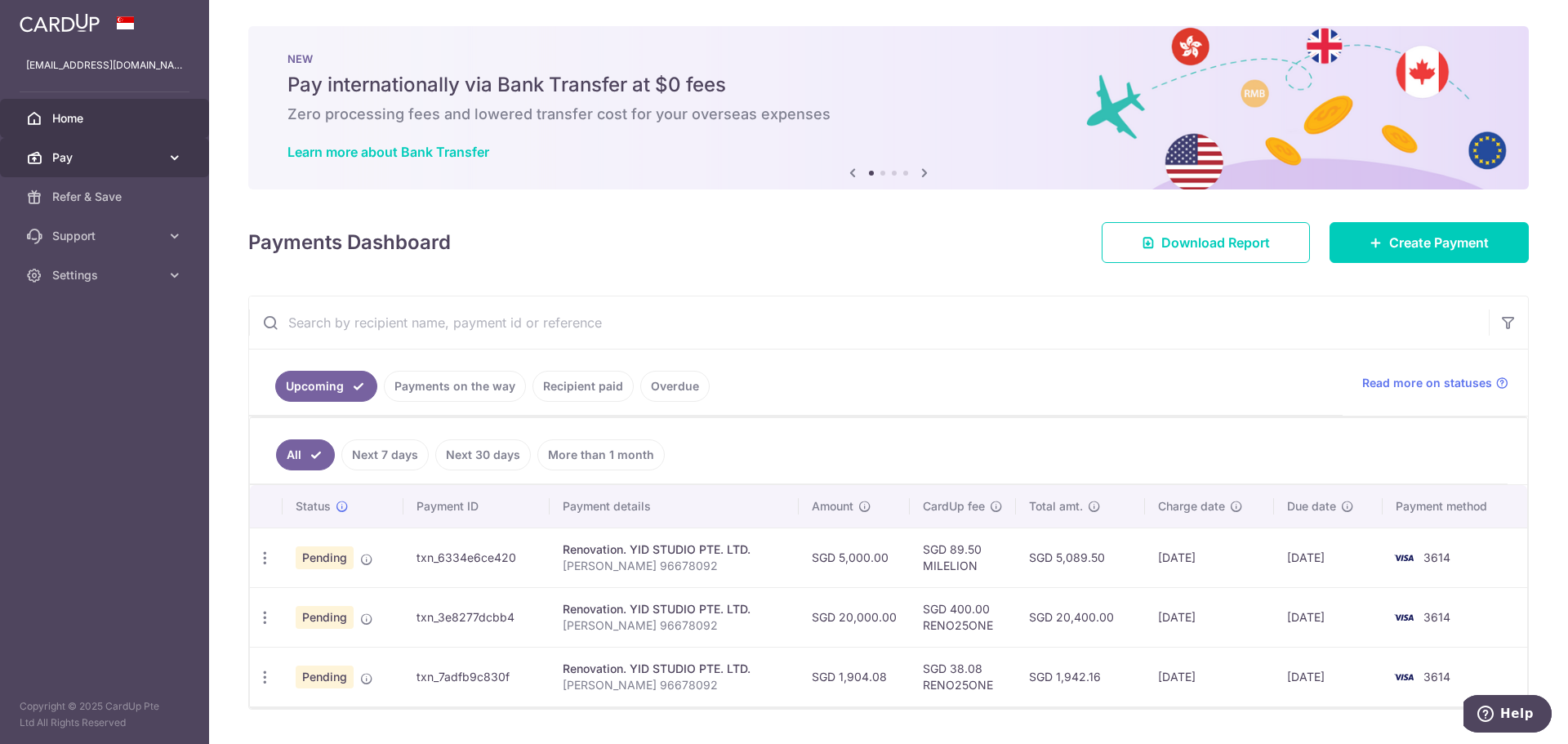
click at [95, 157] on span "Pay" at bounding box center [106, 157] width 107 height 16
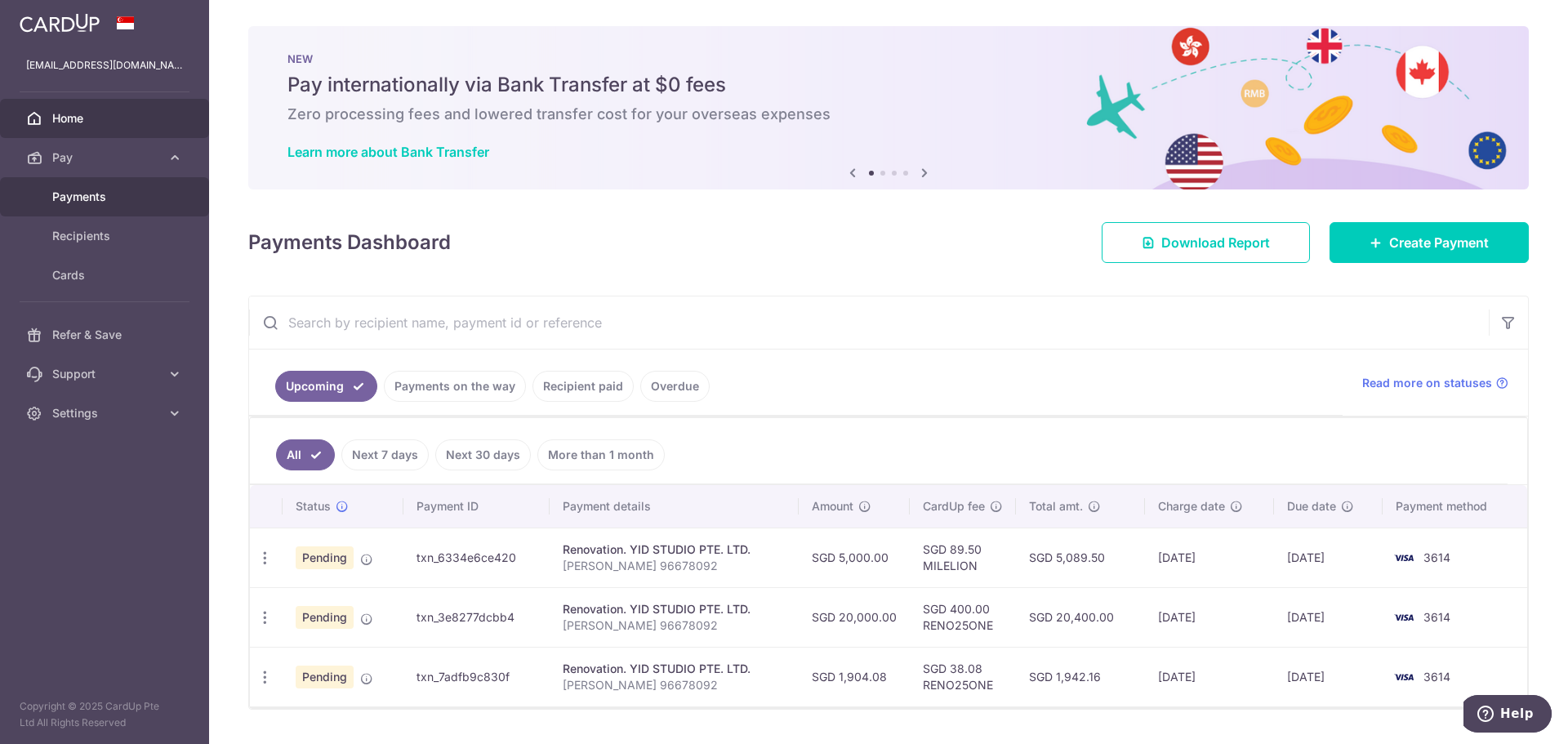
click at [142, 205] on link "Payments" at bounding box center [104, 197] width 209 height 39
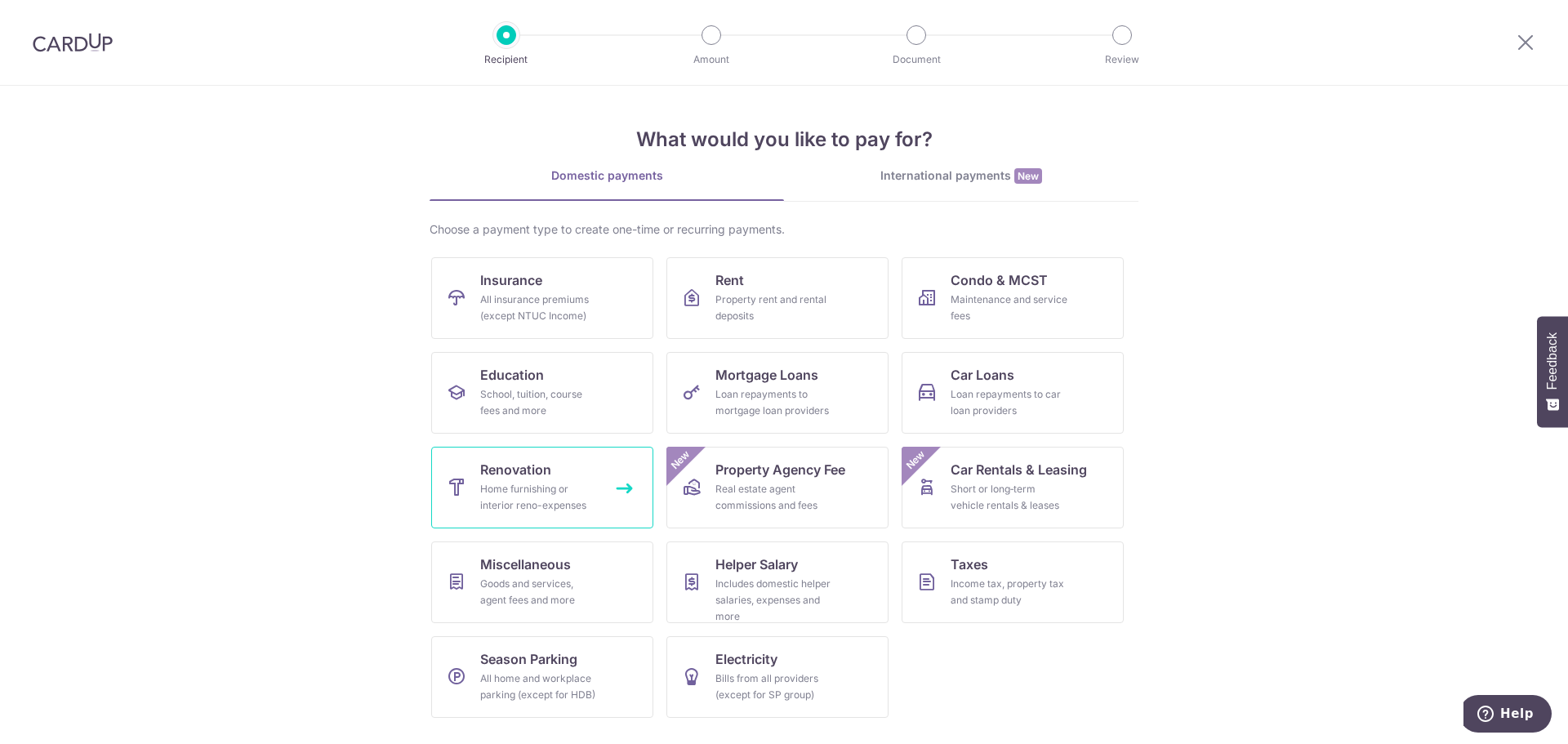
click at [607, 462] on link "Renovation Home furnishing or interior reno-expenses" at bounding box center [542, 488] width 222 height 82
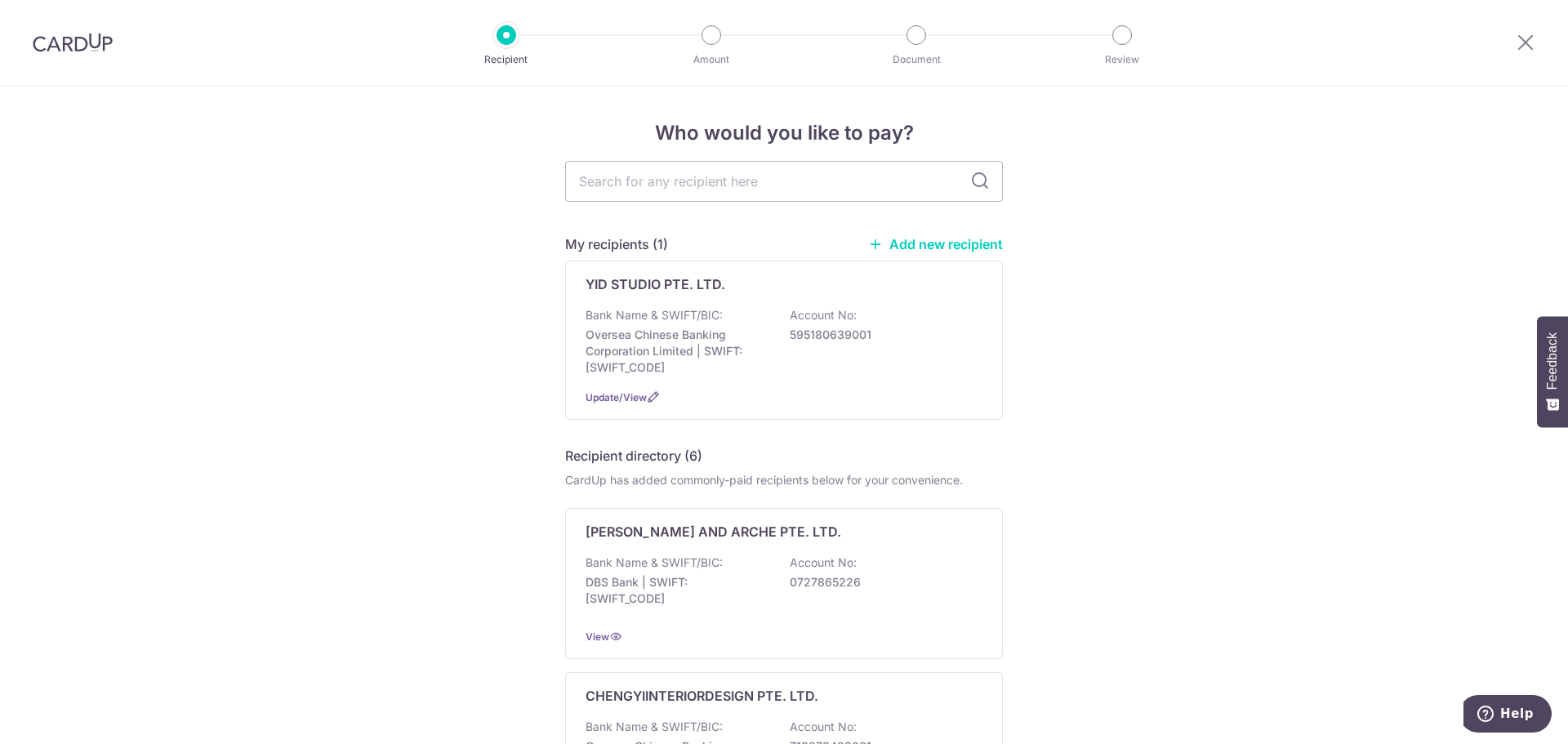
click at [122, 34] on div at bounding box center [72, 43] width 145 height 85
click at [81, 46] on img at bounding box center [73, 43] width 80 height 20
